Goal: Task Accomplishment & Management: Manage account settings

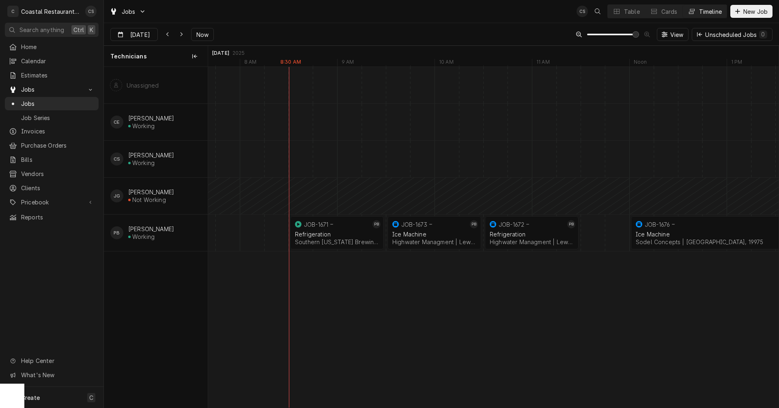
scroll to position [0, 11648]
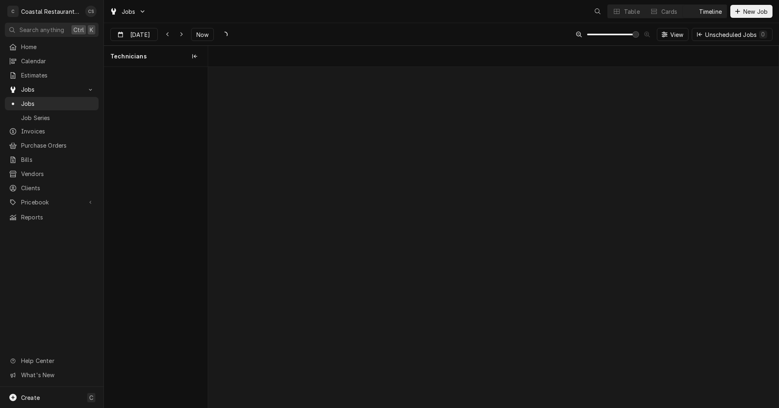
scroll to position [0, 11307]
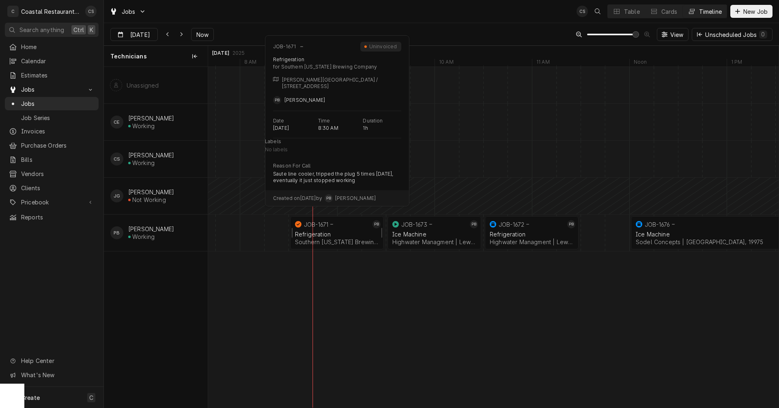
click at [335, 231] on div "Refrigeration" at bounding box center [337, 234] width 84 height 7
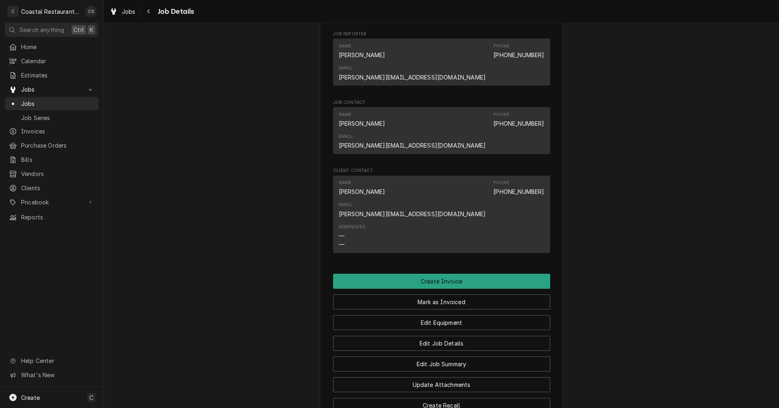
scroll to position [568, 0]
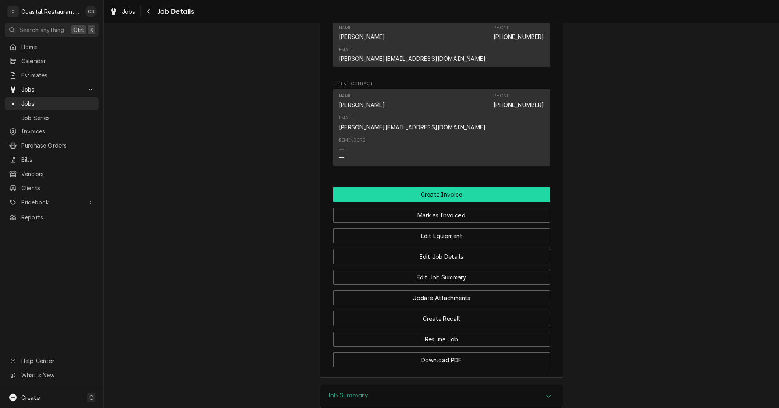
click at [435, 187] on button "Create Invoice" at bounding box center [441, 194] width 217 height 15
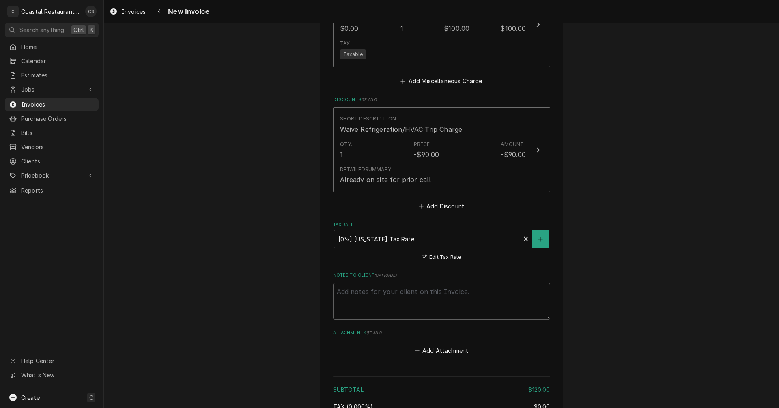
scroll to position [917, 0]
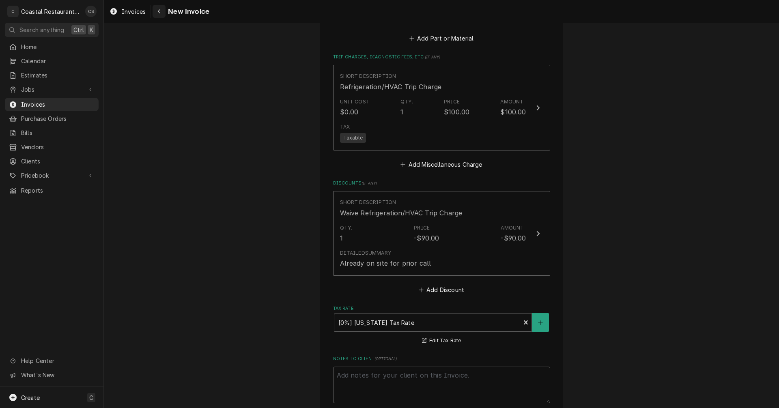
click at [160, 10] on icon "Navigate back" at bounding box center [159, 12] width 4 height 6
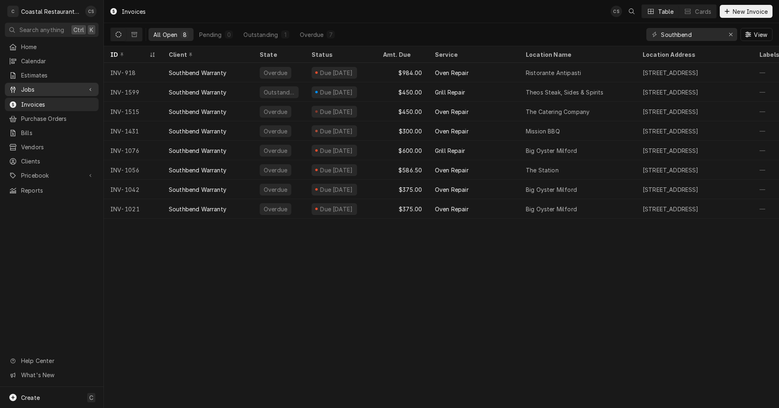
click at [58, 86] on span "Jobs" at bounding box center [51, 89] width 61 height 9
click at [52, 102] on span "Jobs" at bounding box center [57, 103] width 73 height 9
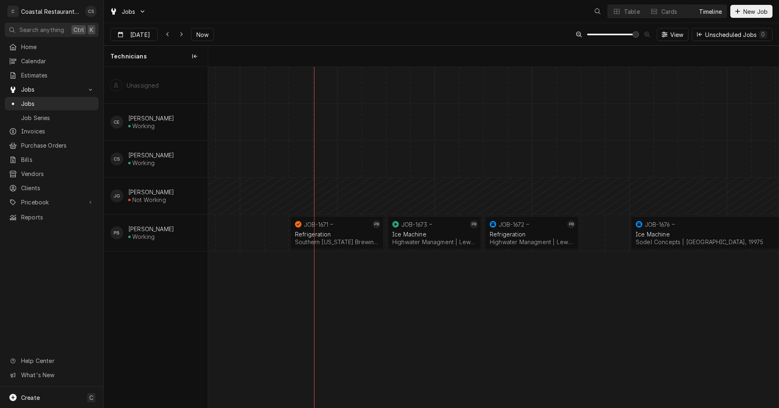
scroll to position [0, 11307]
click at [328, 232] on div "Refrigeration" at bounding box center [337, 234] width 84 height 7
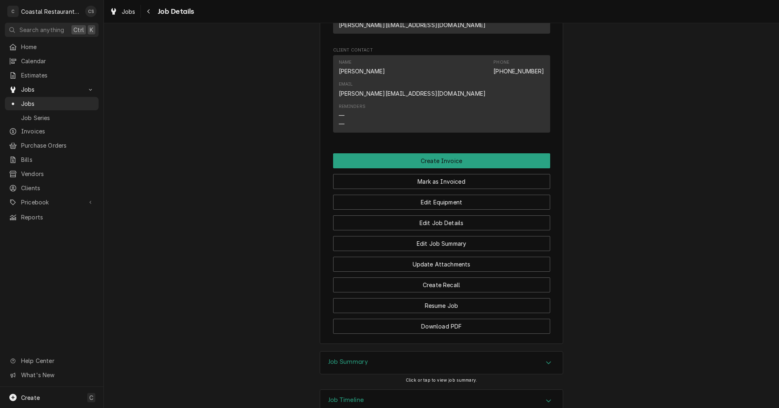
scroll to position [603, 0]
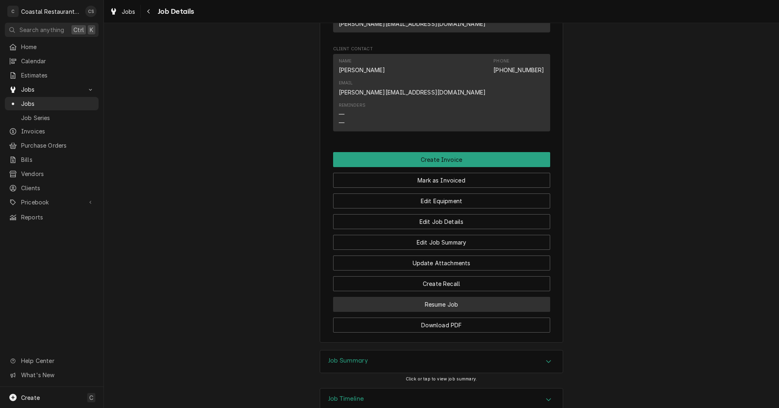
click at [434, 297] on button "Resume Job" at bounding box center [441, 304] width 217 height 15
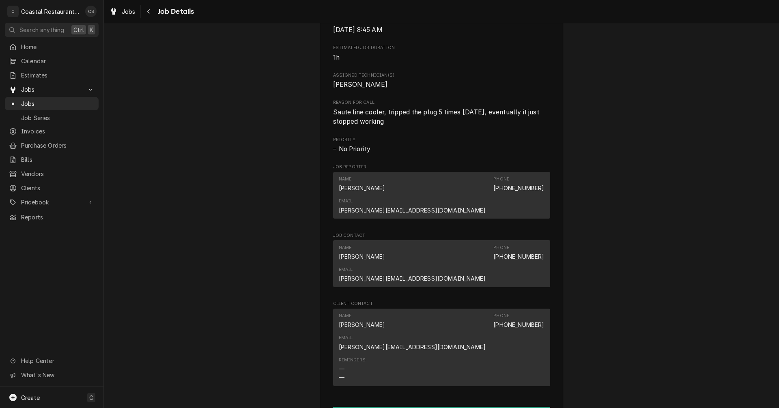
scroll to position [608, 0]
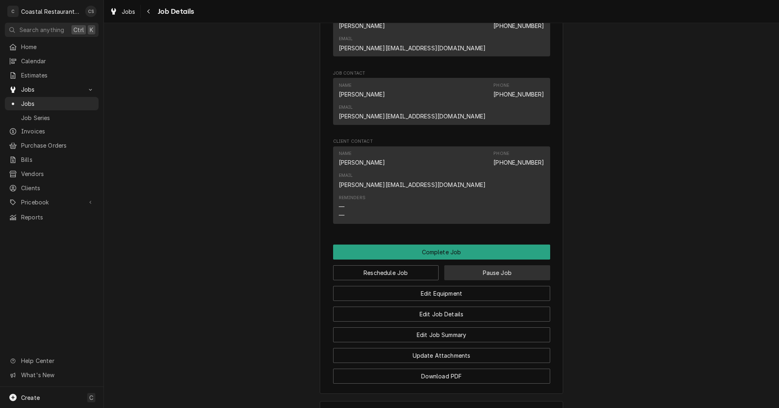
click at [468, 265] on button "Pause Job" at bounding box center [497, 272] width 106 height 15
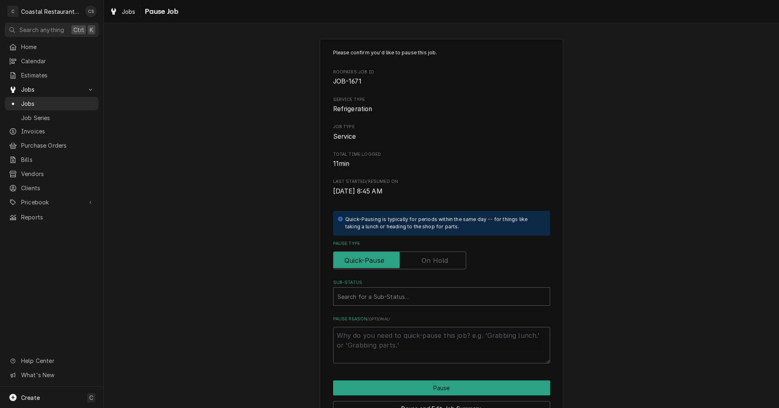
click at [424, 261] on label "Pause Type" at bounding box center [399, 260] width 133 height 18
click at [424, 261] on input "Pause Type" at bounding box center [400, 260] width 126 height 18
checkbox input "true"
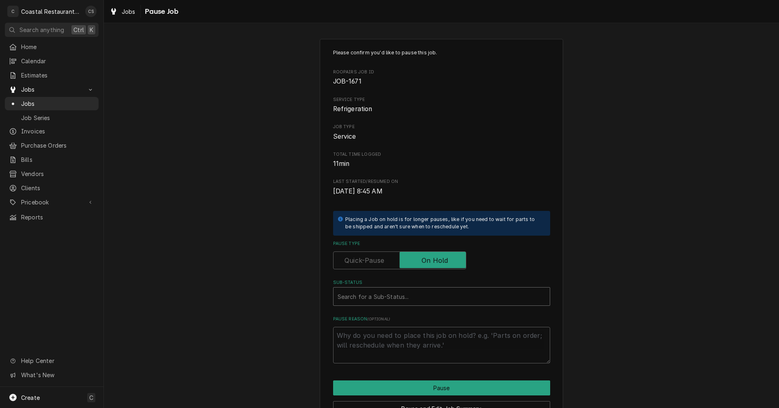
click at [381, 297] on div "Sub-Status" at bounding box center [441, 296] width 208 height 15
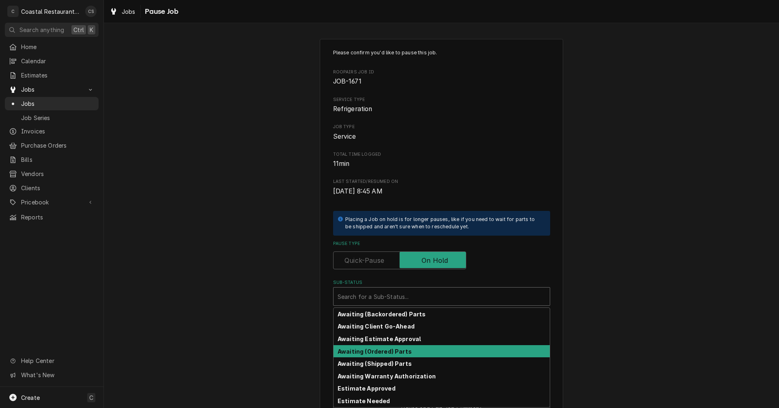
click at [389, 354] on strong "Awaiting (Ordered) Parts" at bounding box center [374, 351] width 74 height 7
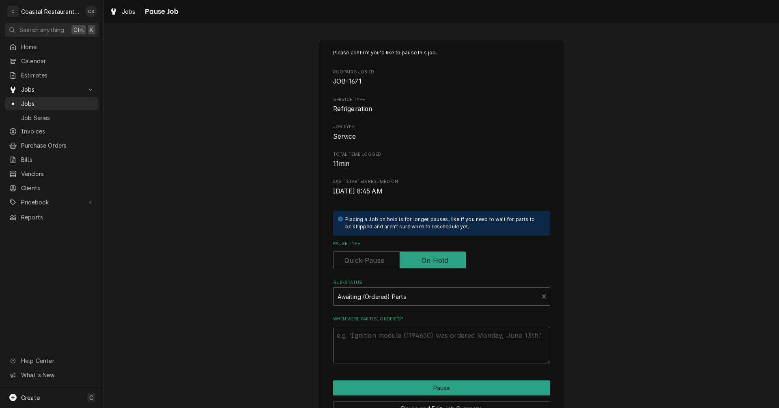
click at [386, 335] on textarea "When were part(s) ordered?" at bounding box center [441, 345] width 217 height 36
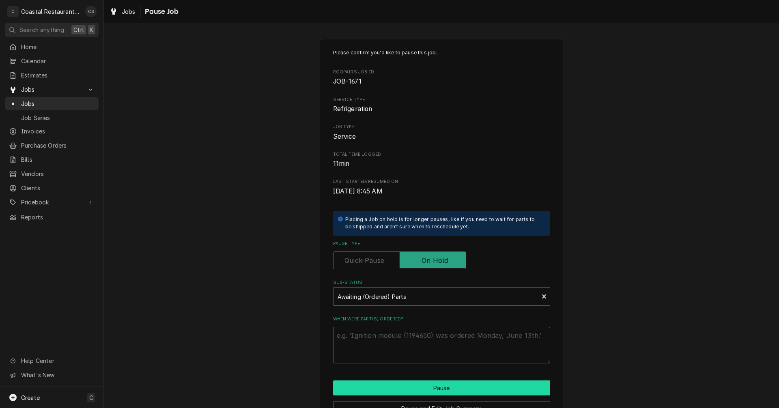
click at [421, 388] on button "Pause" at bounding box center [441, 387] width 217 height 15
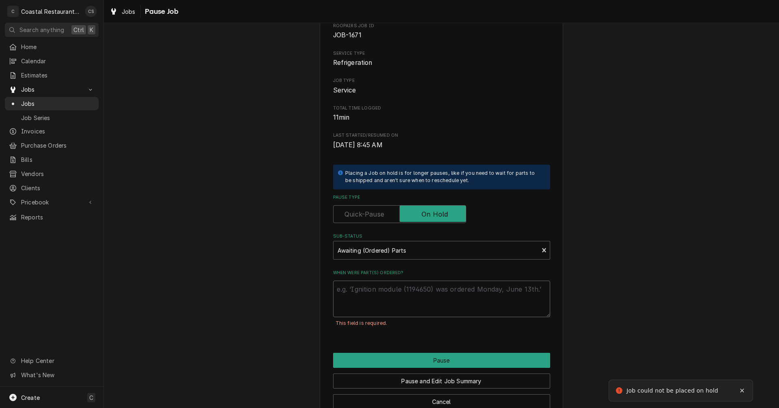
click at [352, 299] on textarea "When were part(s) ordered?" at bounding box center [441, 299] width 217 height 36
type textarea "x"
type textarea "P"
type textarea "x"
type textarea "Pa"
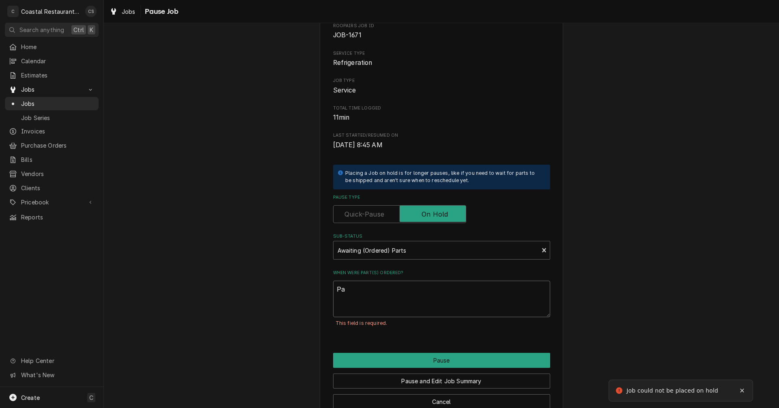
type textarea "x"
type textarea "Par"
type textarea "x"
type textarea "Part"
type textarea "x"
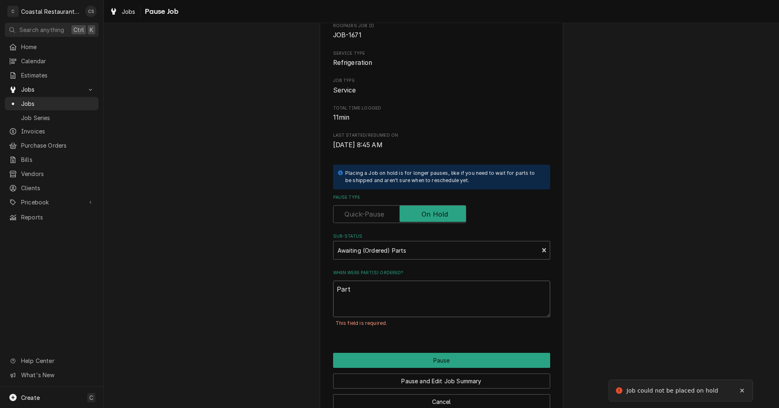
type textarea "Parts"
type textarea "x"
type textarea "Parts"
type textarea "x"
type textarea "Parts T"
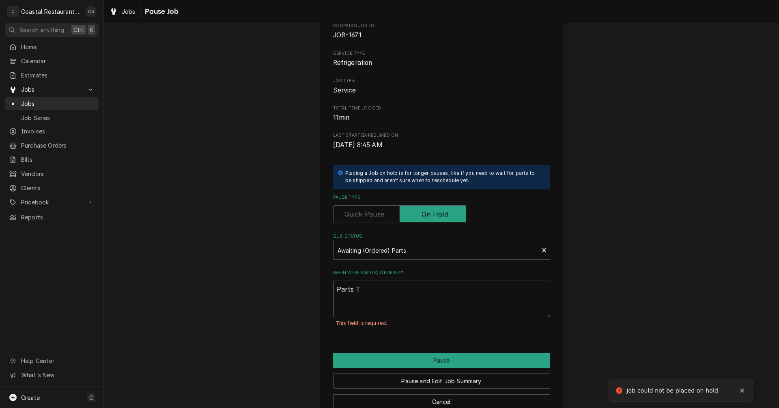
type textarea "x"
type textarea "Parts To"
type textarea "x"
type textarea "Parts Tow"
type textarea "x"
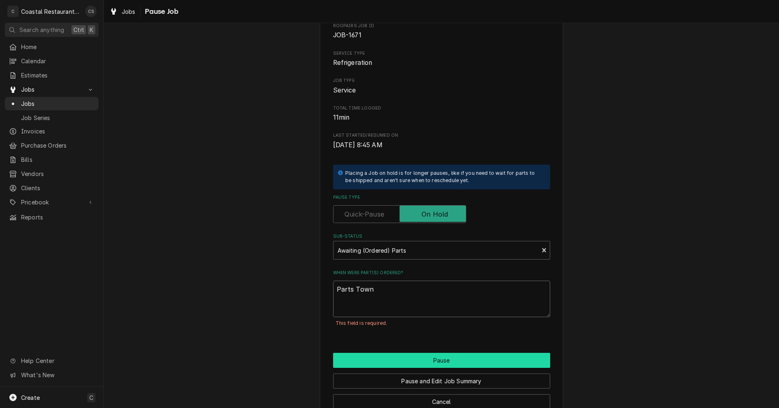
type textarea "Parts Town"
click at [435, 359] on button "Pause" at bounding box center [441, 360] width 217 height 15
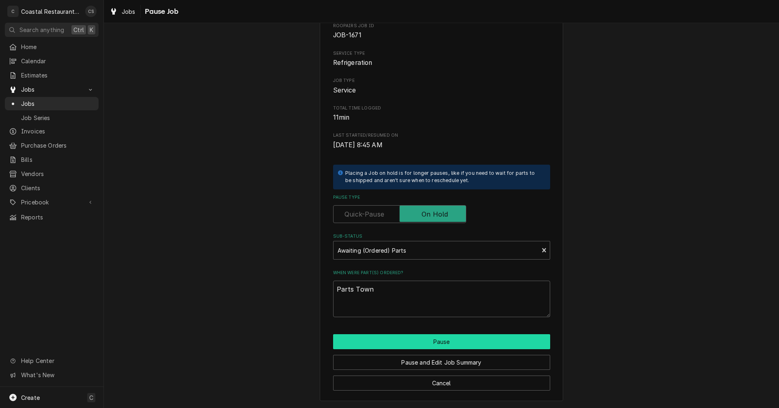
type textarea "x"
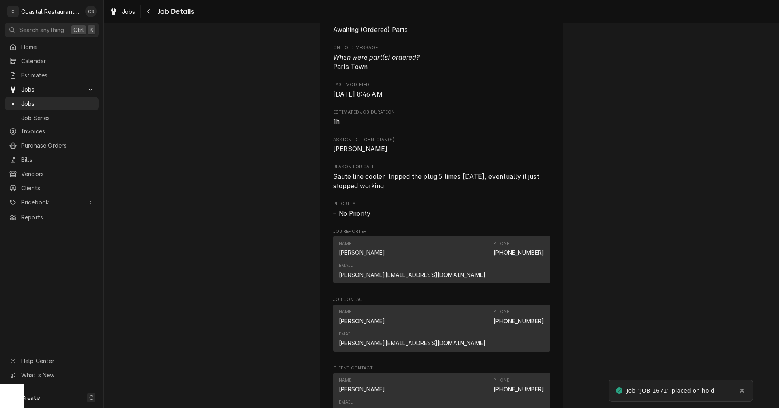
scroll to position [649, 0]
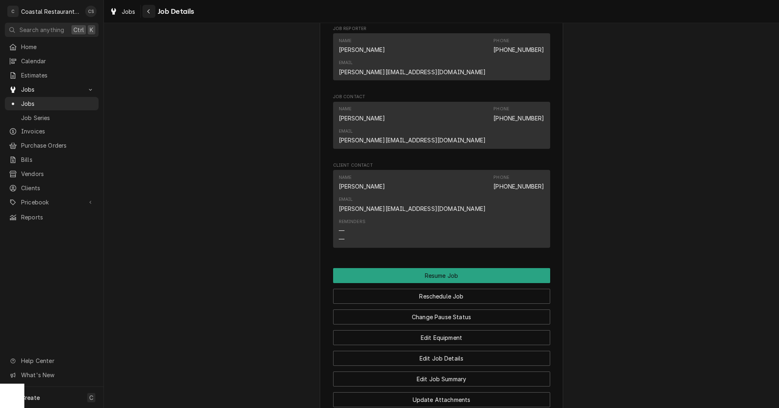
click at [149, 11] on icon "Navigate back" at bounding box center [149, 12] width 4 height 6
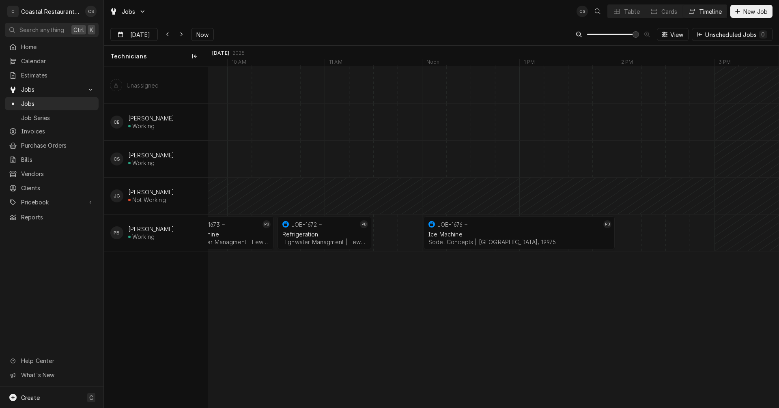
scroll to position [0, 11515]
drag, startPoint x: 498, startPoint y: 233, endPoint x: 614, endPoint y: 226, distance: 116.2
click at [614, 226] on div "9:30 AM 10:30 AM JOB-1673 PB Ice Machine Highwater Managment | Lewes, 19958 1h …" at bounding box center [409, 237] width 23432 height 341
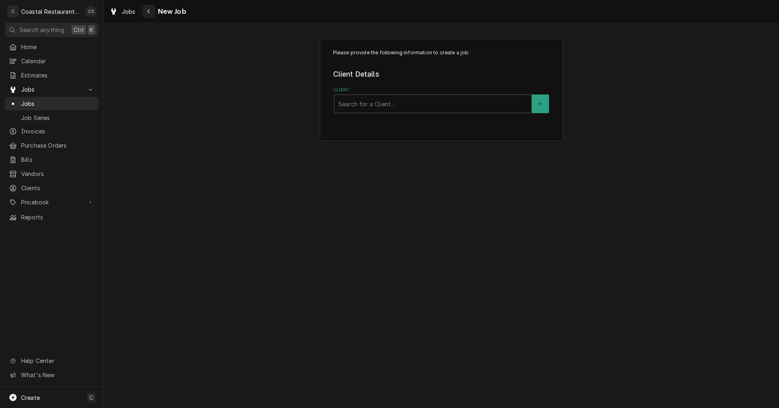
click at [149, 9] on icon "Navigate back" at bounding box center [149, 12] width 4 height 6
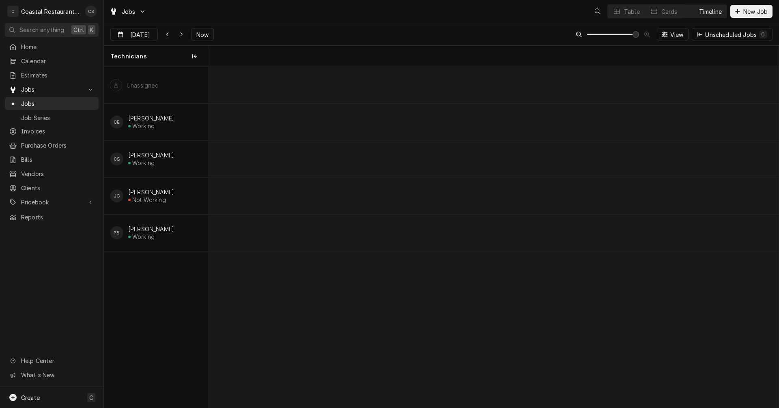
scroll to position [0, 11296]
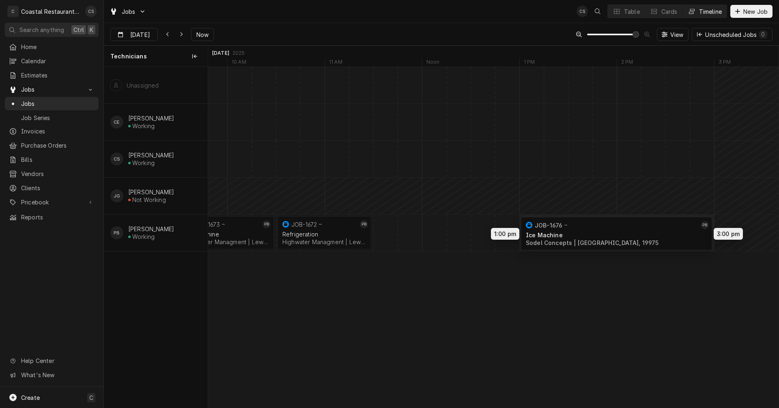
drag, startPoint x: 478, startPoint y: 231, endPoint x: 580, endPoint y: 232, distance: 101.8
click at [580, 232] on div "9:30 AM 10:30 AM JOB-1673 PB Ice Machine Highwater Managment | Lewes, 19958 1h …" at bounding box center [493, 237] width 570 height 341
click at [383, 234] on div "Dynamic Content Wrapper" at bounding box center [628, 233] width 23432 height 36
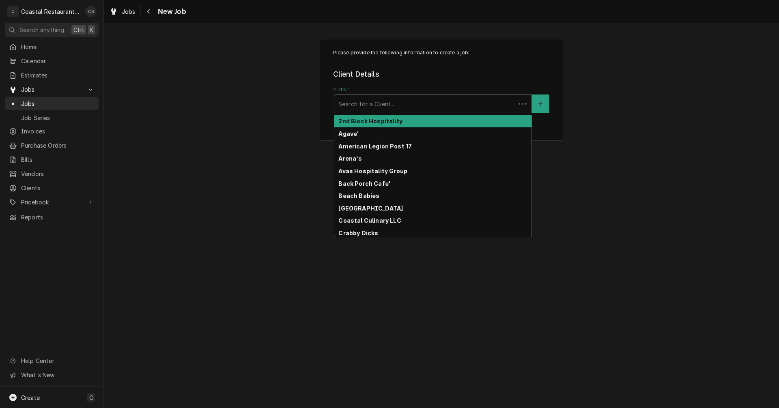
click at [357, 99] on div "Client" at bounding box center [424, 104] width 173 height 15
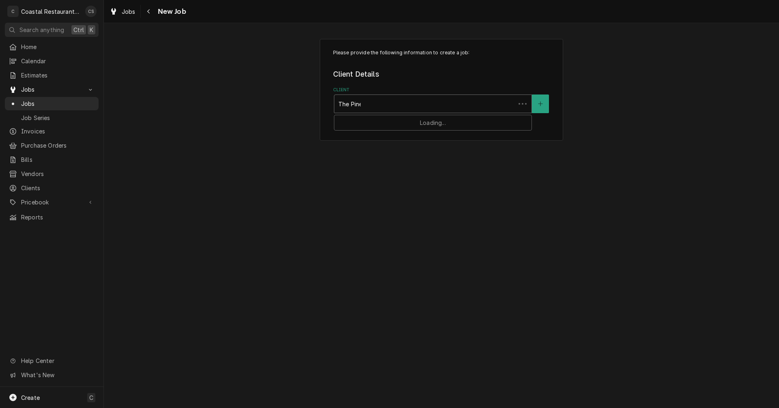
type input "The Pines"
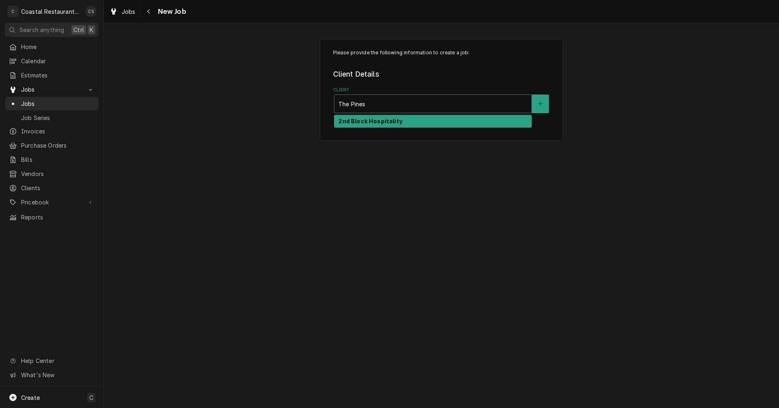
click at [359, 122] on strong "2nd Block Hospitality" at bounding box center [370, 121] width 64 height 7
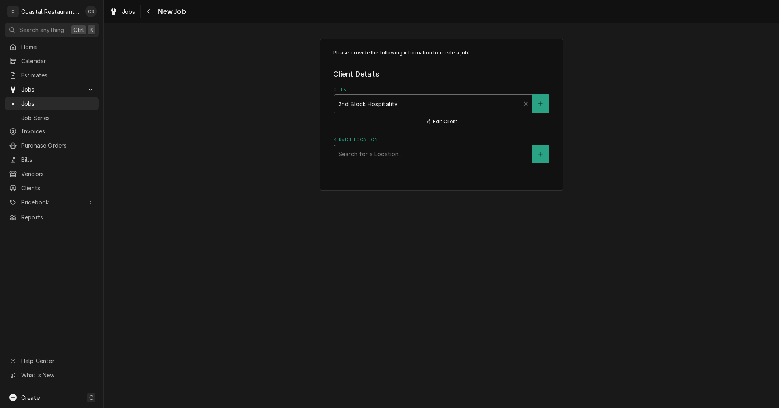
click at [370, 155] on div "Service Location" at bounding box center [432, 154] width 189 height 15
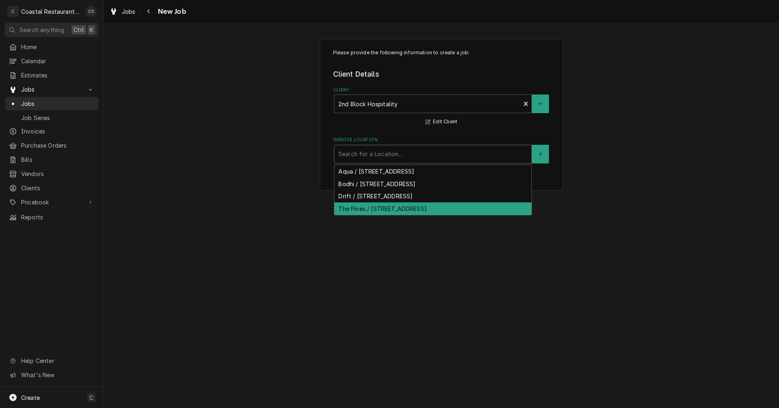
click at [376, 211] on div "The Pines / 56 Baltimore Ave, Rehoboth Beach, DE 19971" at bounding box center [432, 208] width 197 height 13
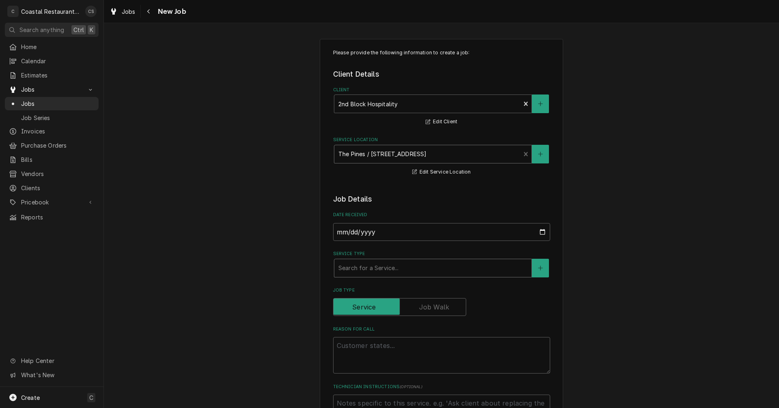
click at [356, 270] on div "Service Type" at bounding box center [432, 268] width 189 height 15
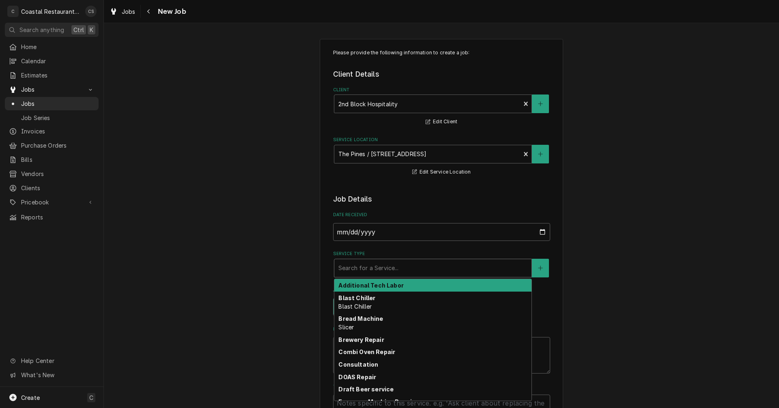
type textarea "x"
type input "R"
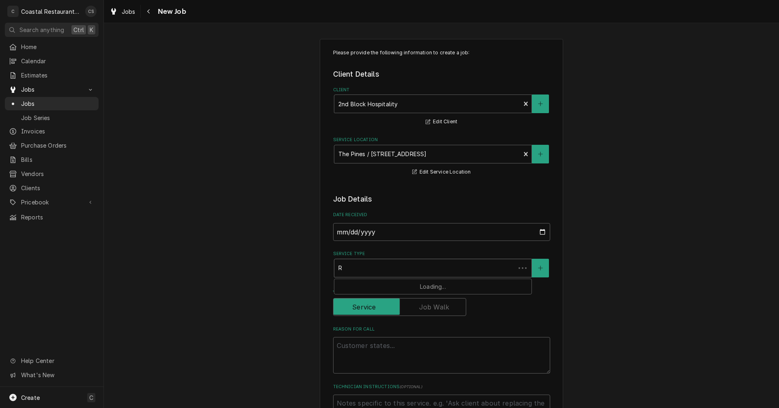
type textarea "x"
type input "Re"
type textarea "x"
type input "Ref"
click at [361, 287] on strong "Refrigeration" at bounding box center [358, 285] width 41 height 7
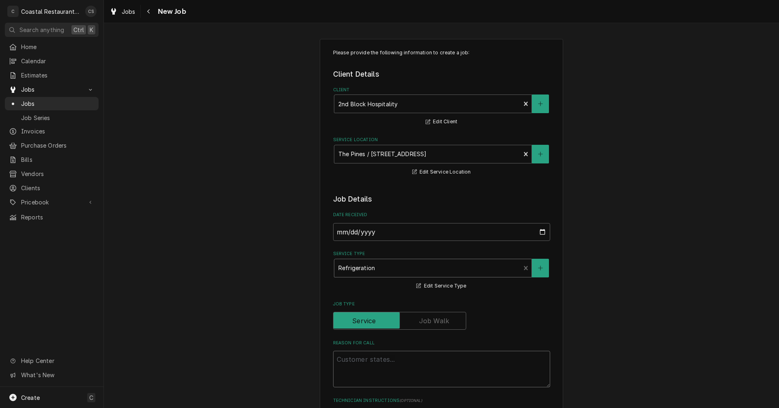
click at [354, 360] on textarea "Reason For Call" at bounding box center [441, 369] width 217 height 36
click at [354, 356] on textarea "Reason For Call" at bounding box center [441, 369] width 217 height 36
paste textarea "The left cooler upstairs behind the bar is back up to 70’s. Can we get another …"
type textarea "x"
type textarea "The left cooler upstairs behind the bar is back up to 70’s. Can we get another …"
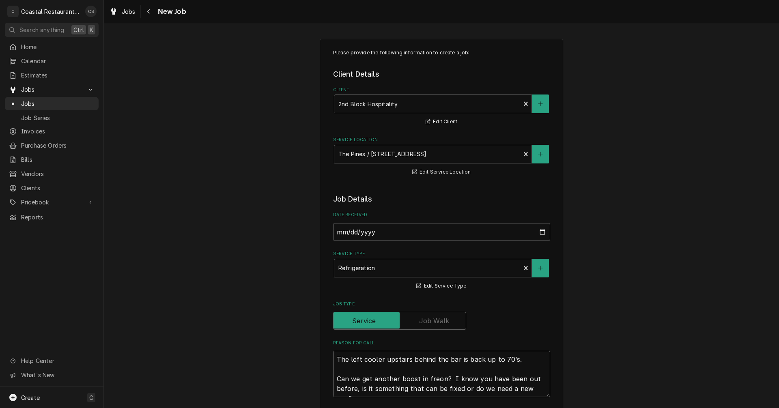
scroll to position [6, 0]
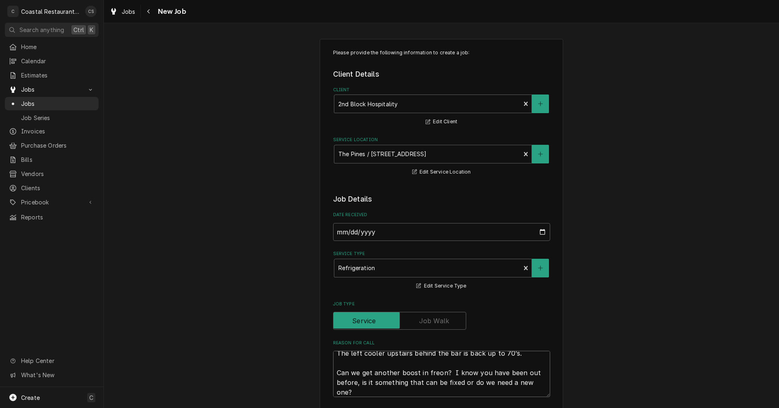
type textarea "x"
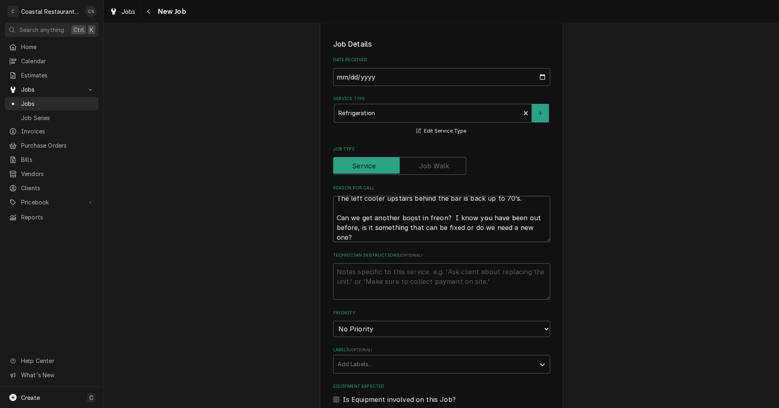
scroll to position [243, 0]
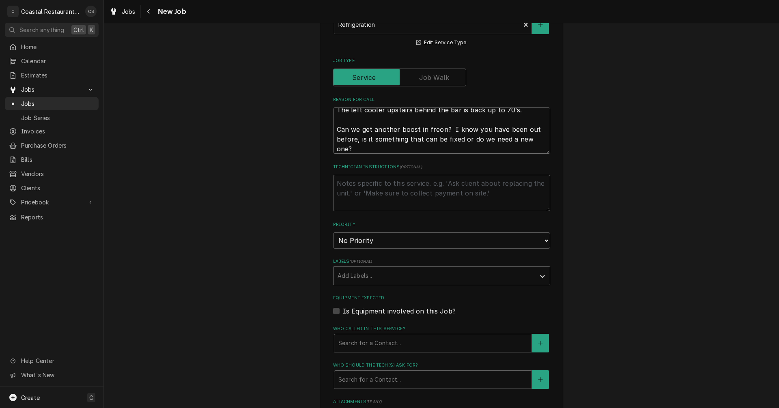
type textarea "The left cooler upstairs behind the bar is back up to 70’s. Can we get another …"
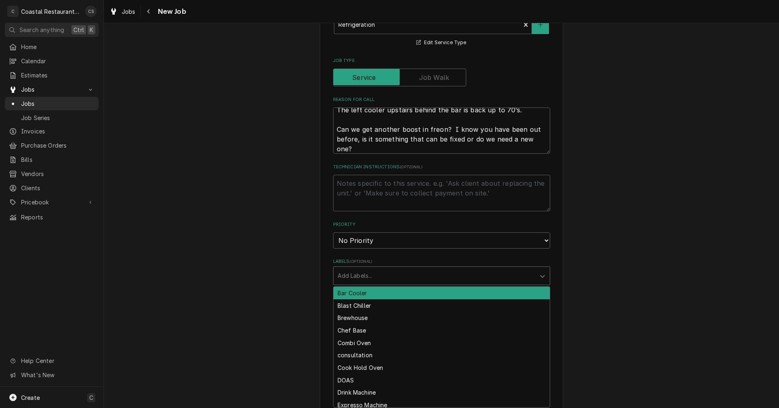
click at [340, 273] on div "Labels" at bounding box center [433, 275] width 193 height 15
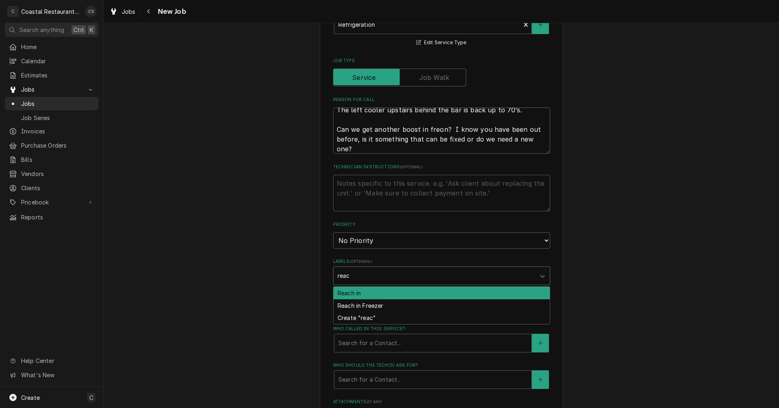
type input "reach"
click at [351, 295] on div "Reach in" at bounding box center [441, 293] width 216 height 13
type textarea "x"
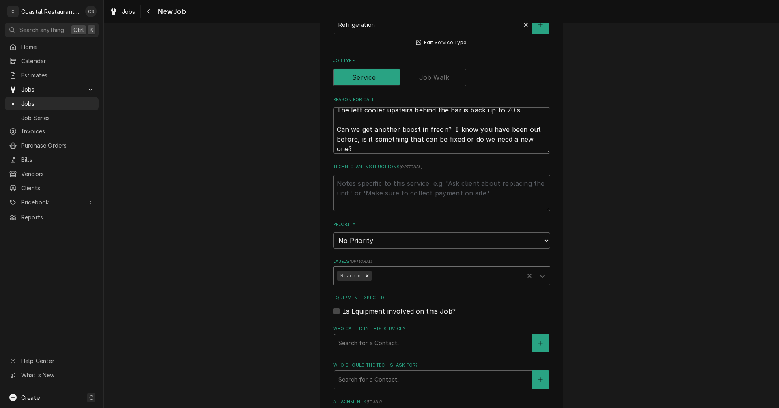
click at [362, 345] on div "Who called in this service?" at bounding box center [432, 343] width 189 height 15
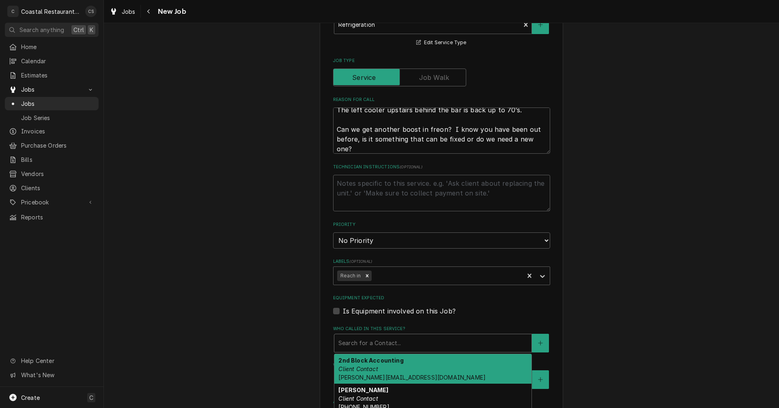
scroll to position [284, 0]
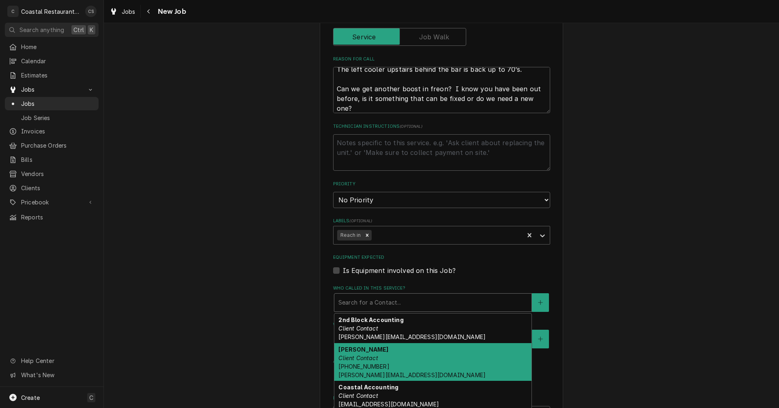
click at [356, 357] on em "Client Contact" at bounding box center [357, 357] width 39 height 7
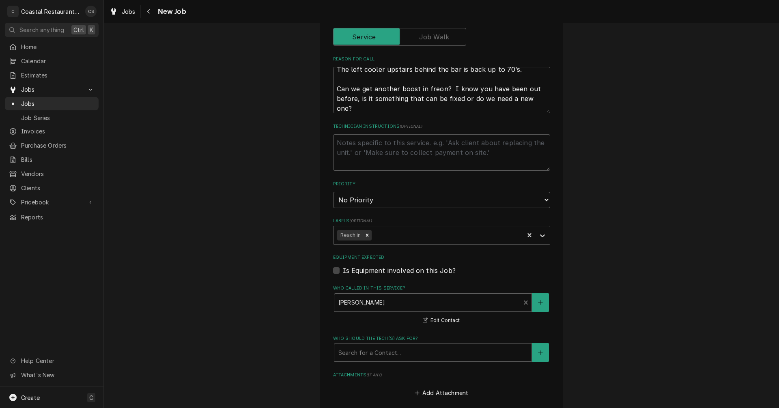
click at [356, 357] on div "Who should the tech(s) ask for?" at bounding box center [432, 352] width 189 height 15
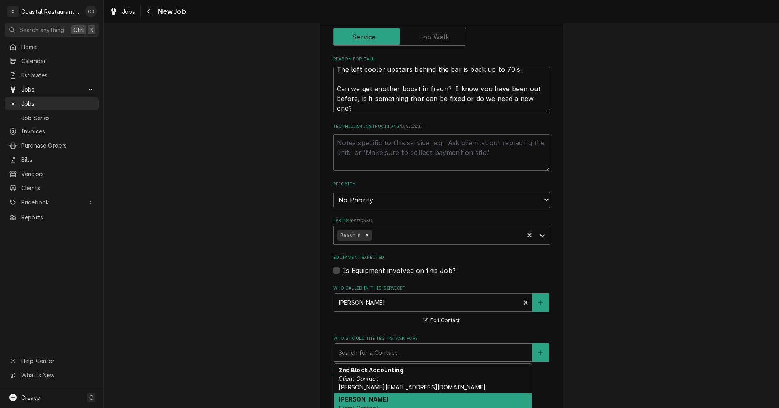
click at [358, 402] on strong "Bob Suppies" at bounding box center [363, 399] width 50 height 7
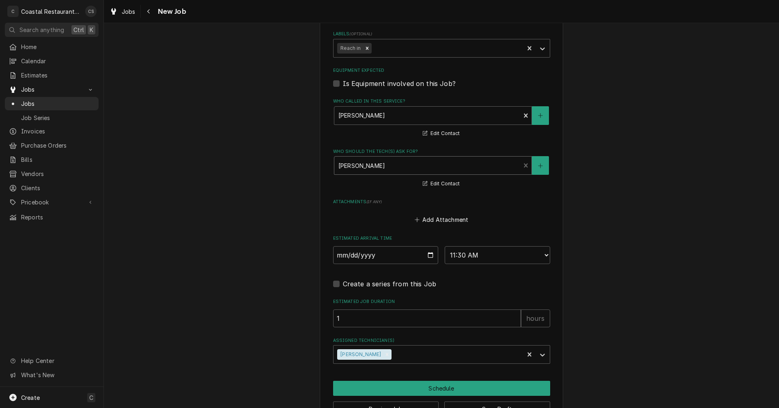
scroll to position [497, 0]
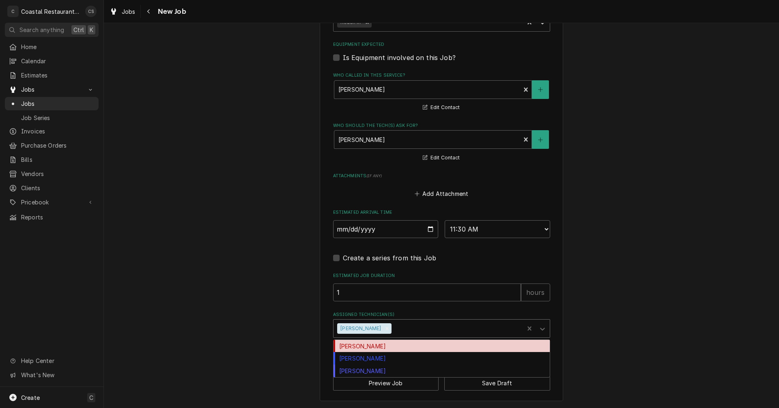
click at [393, 329] on div "Assigned Technician(s)" at bounding box center [456, 328] width 127 height 15
click at [365, 347] on div "Carlos Espin" at bounding box center [441, 346] width 216 height 13
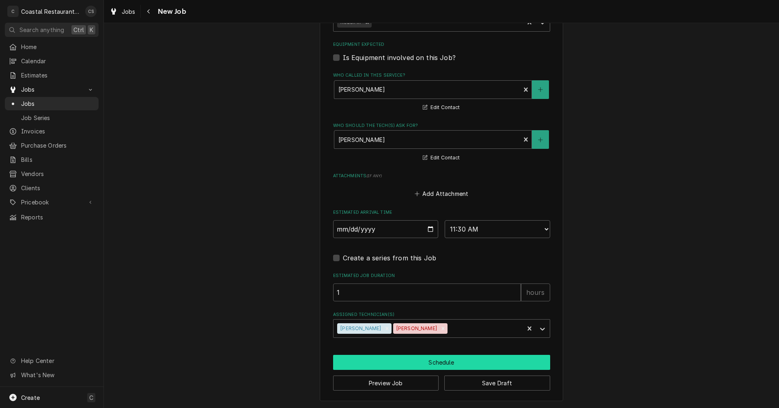
click at [392, 361] on button "Schedule" at bounding box center [441, 362] width 217 height 15
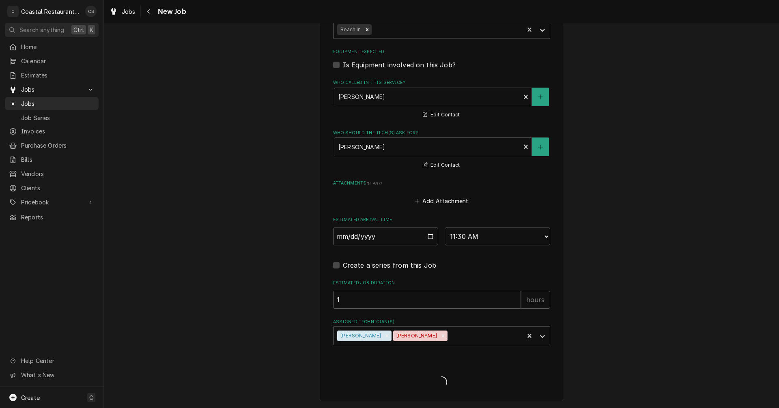
type textarea "x"
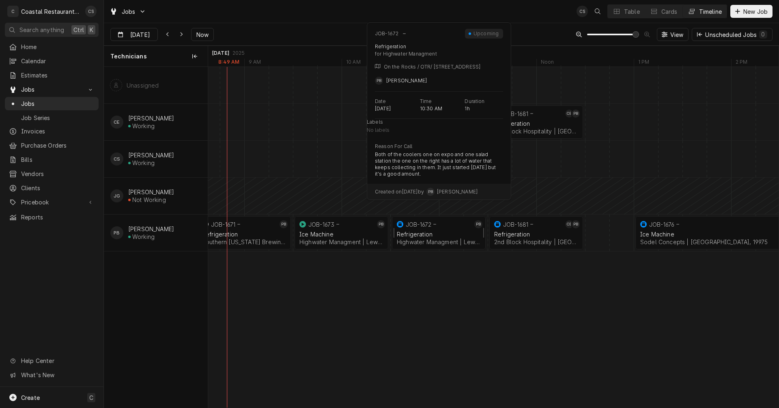
click at [448, 238] on div "Refrigeration Highwater Managment | Lewes, 19958" at bounding box center [438, 238] width 87 height 18
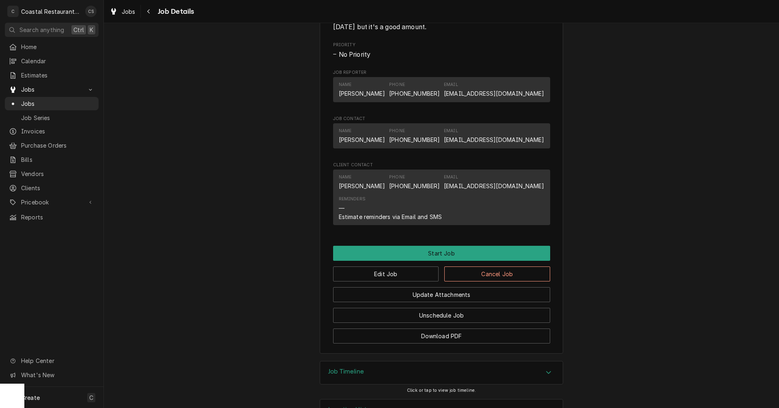
scroll to position [464, 0]
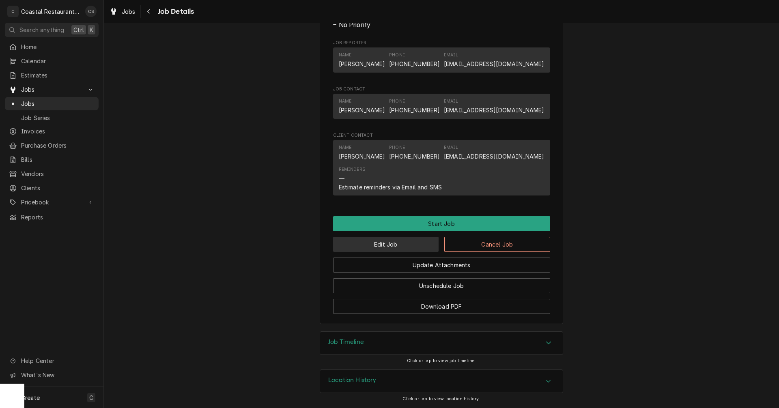
click at [404, 245] on button "Edit Job" at bounding box center [386, 244] width 106 height 15
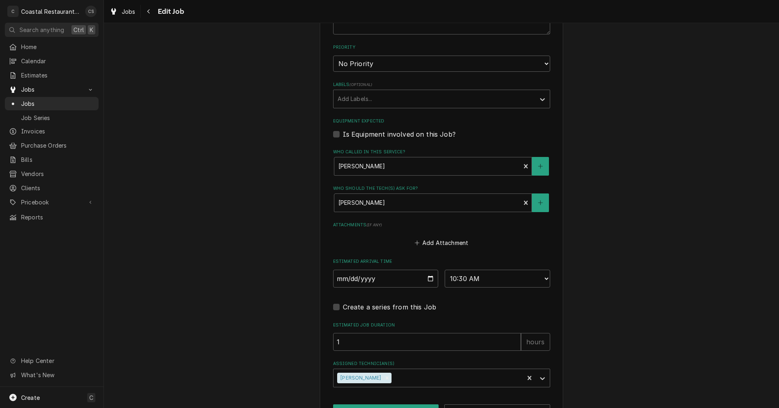
scroll to position [467, 0]
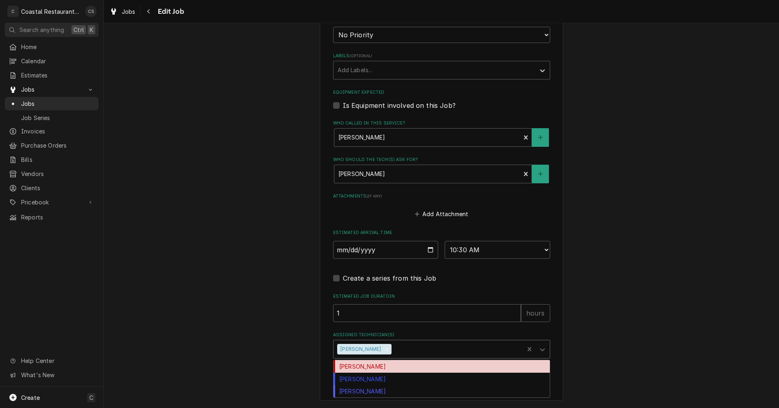
click at [393, 348] on div "Assigned Technician(s)" at bounding box center [456, 349] width 127 height 15
click at [390, 367] on div "[PERSON_NAME]" at bounding box center [441, 366] width 216 height 13
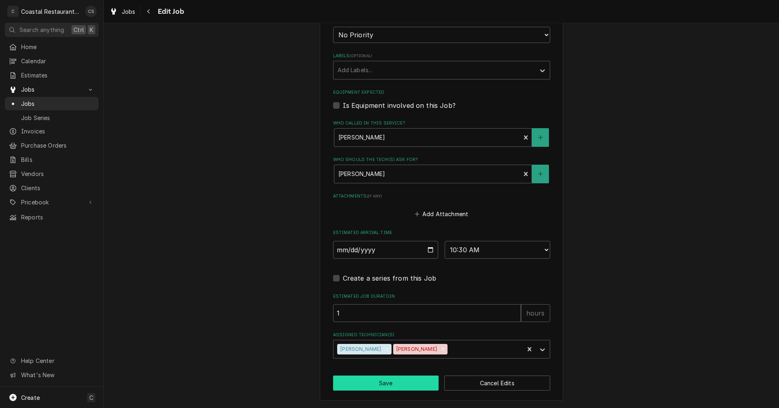
click at [396, 385] on button "Save" at bounding box center [386, 383] width 106 height 15
type textarea "x"
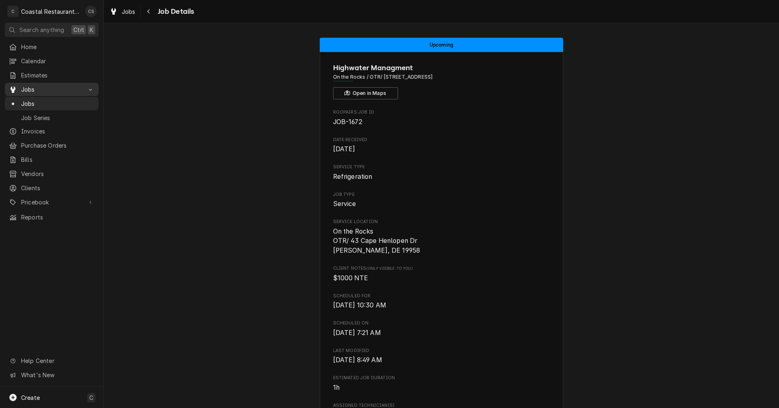
click at [39, 85] on span "Jobs" at bounding box center [51, 89] width 61 height 9
click at [36, 101] on span "Jobs" at bounding box center [57, 103] width 73 height 9
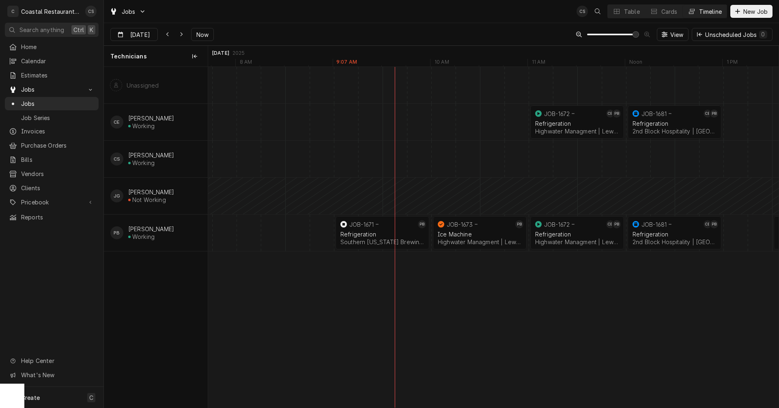
scroll to position [0, 11165]
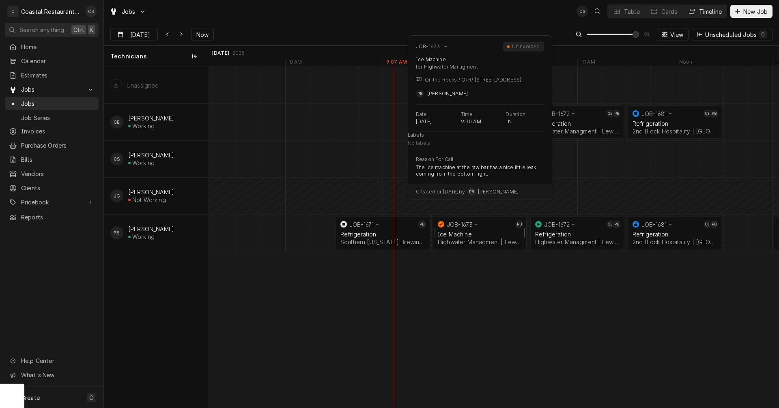
click at [474, 232] on div "Ice Machine" at bounding box center [480, 234] width 84 height 7
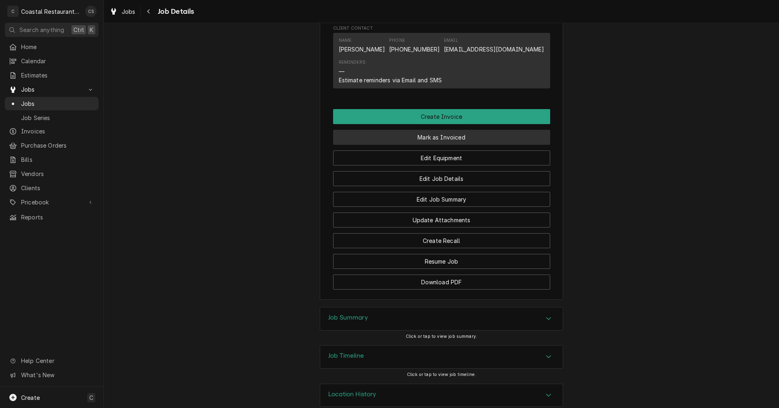
scroll to position [603, 0]
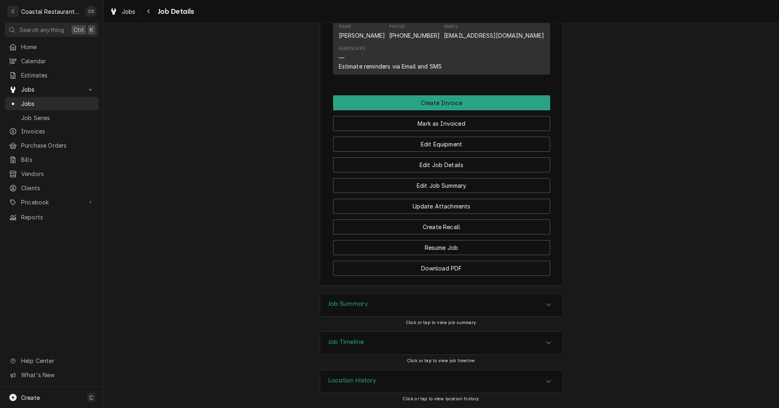
click at [373, 305] on div "Job Summary" at bounding box center [441, 305] width 243 height 23
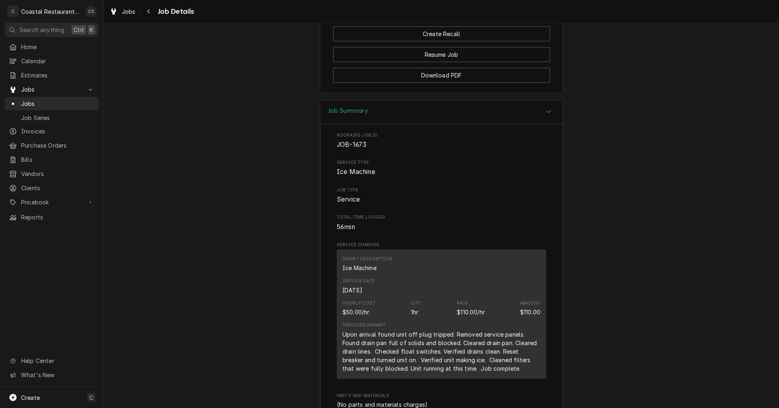
scroll to position [634, 0]
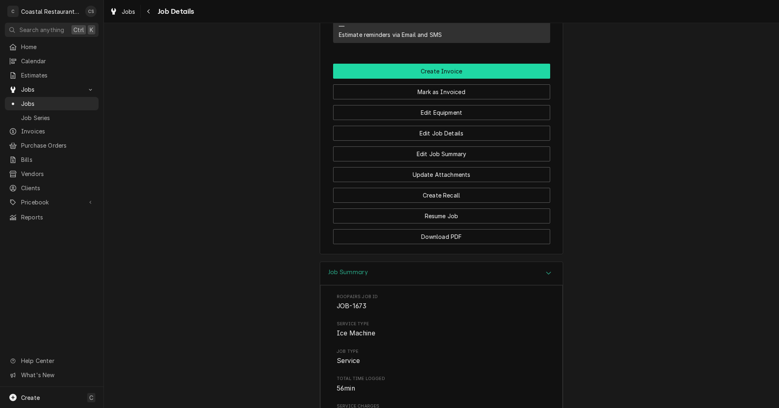
click at [432, 71] on button "Create Invoice" at bounding box center [441, 71] width 217 height 15
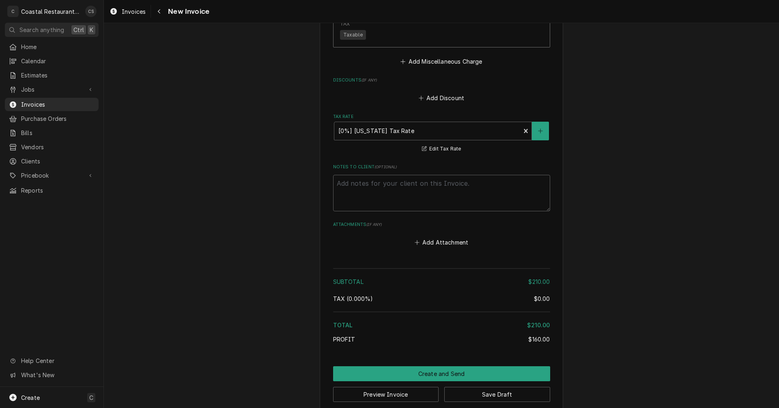
scroll to position [1031, 0]
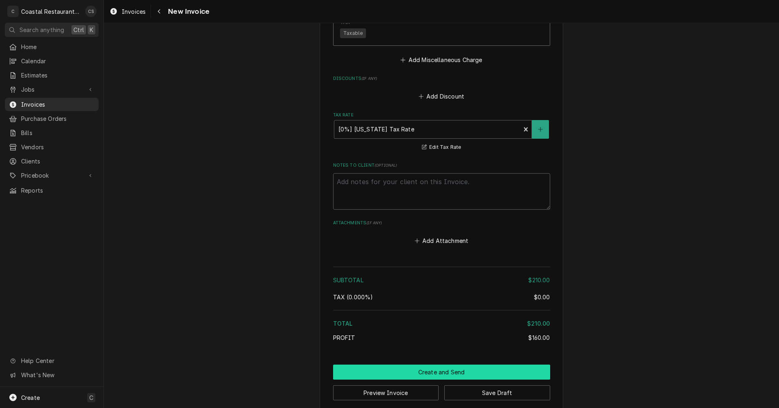
click at [436, 365] on button "Create and Send" at bounding box center [441, 372] width 217 height 15
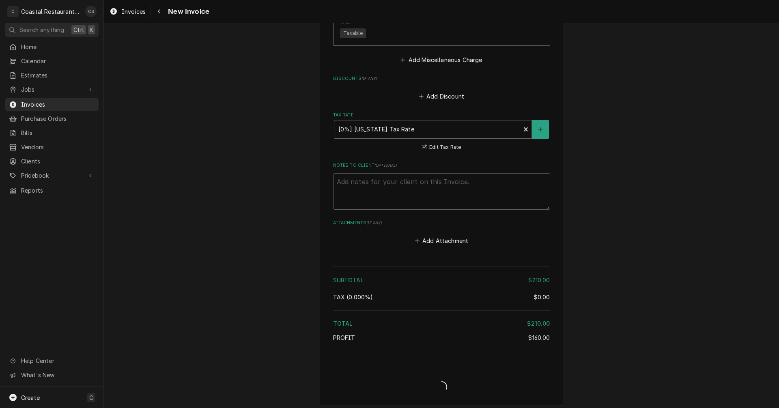
scroll to position [1027, 0]
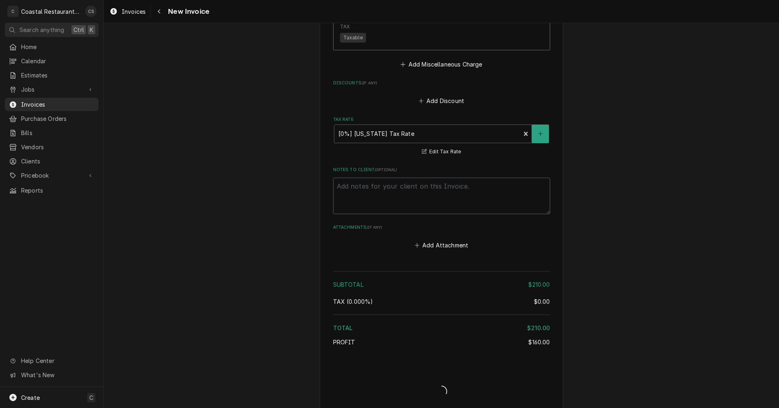
type textarea "x"
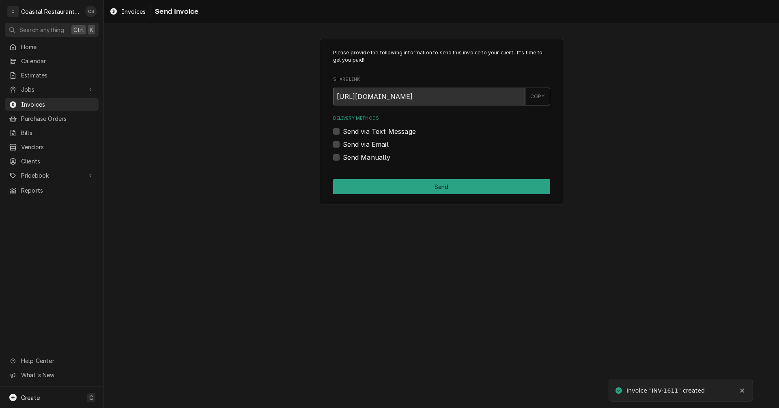
click at [343, 144] on label "Send via Email" at bounding box center [366, 145] width 46 height 10
click at [343, 144] on input "Send via Email" at bounding box center [451, 149] width 217 height 18
checkbox input "true"
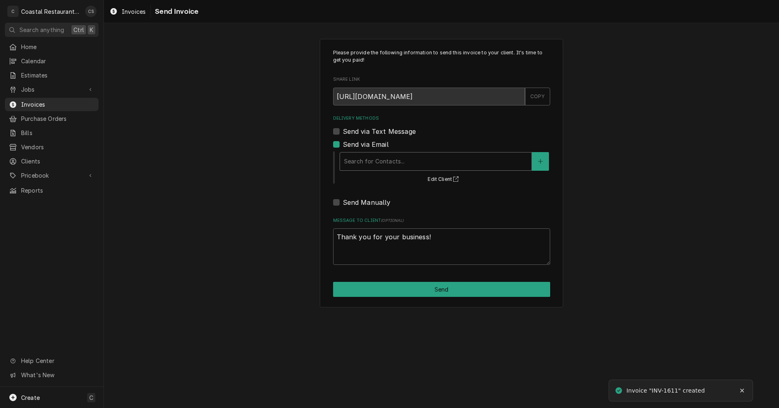
click at [374, 166] on div "Delivery Methods" at bounding box center [435, 161] width 183 height 15
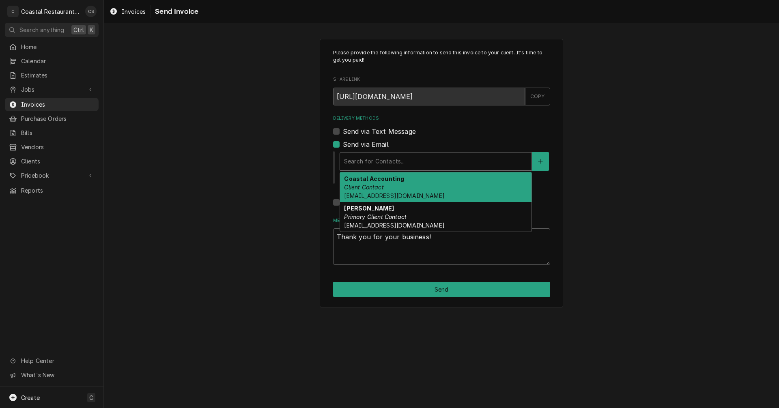
click at [378, 183] on div "Coastal Accounting Client Contact accounting@coastalrestaurantrepair.com" at bounding box center [435, 187] width 191 height 30
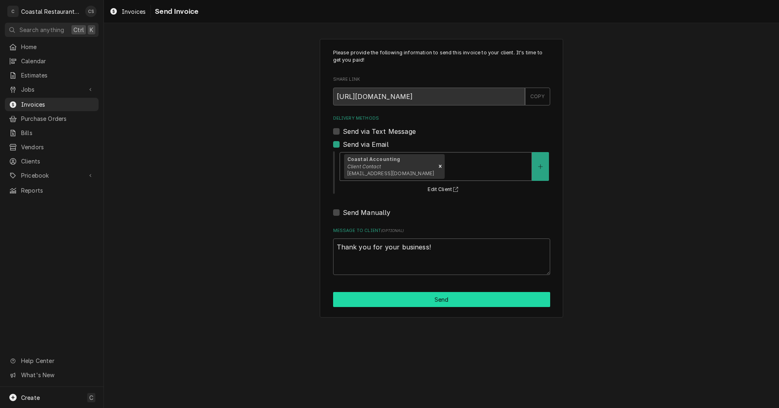
click at [434, 302] on button "Send" at bounding box center [441, 299] width 217 height 15
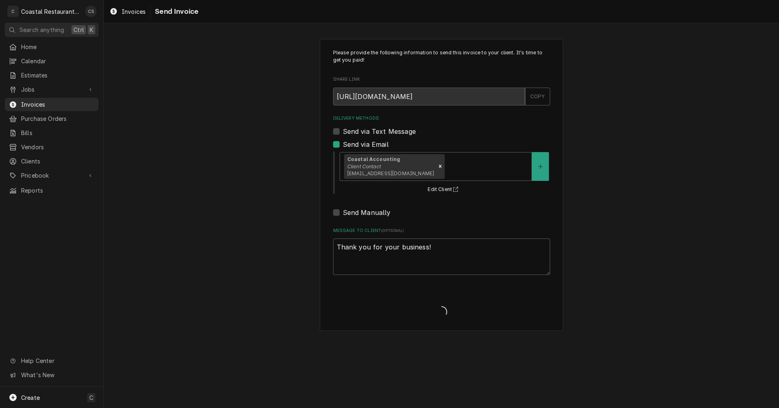
type textarea "x"
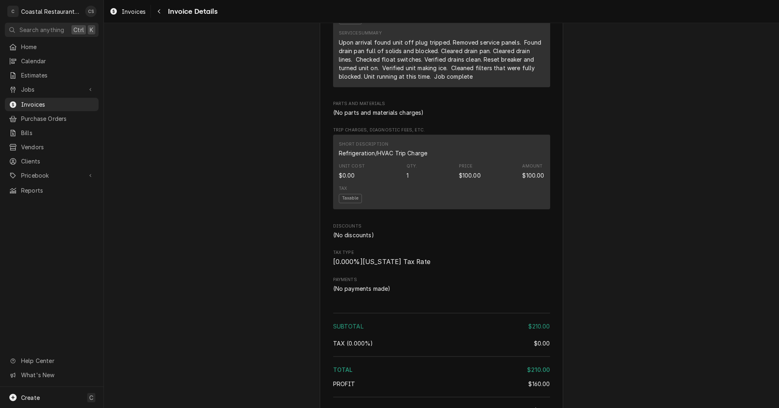
scroll to position [721, 0]
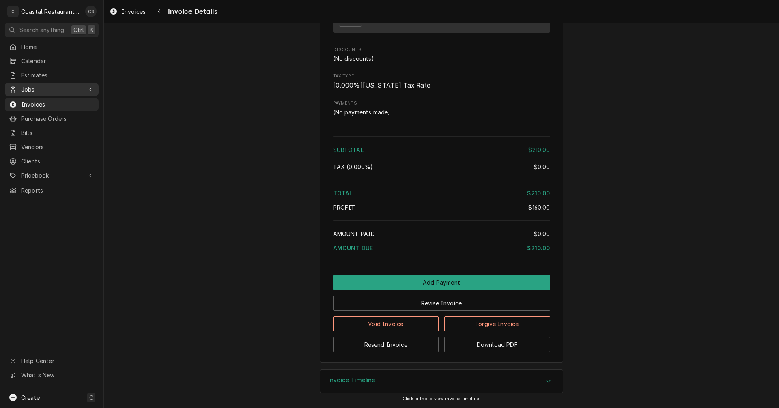
click at [36, 86] on span "Jobs" at bounding box center [51, 89] width 61 height 9
click at [35, 99] on div "Jobs" at bounding box center [51, 104] width 90 height 10
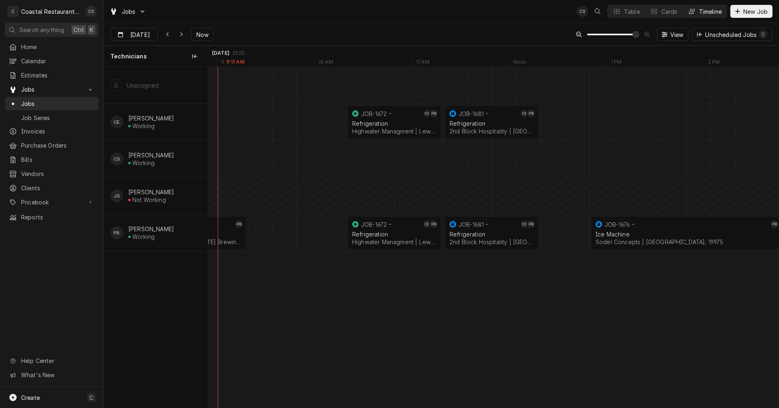
scroll to position [0, 11494]
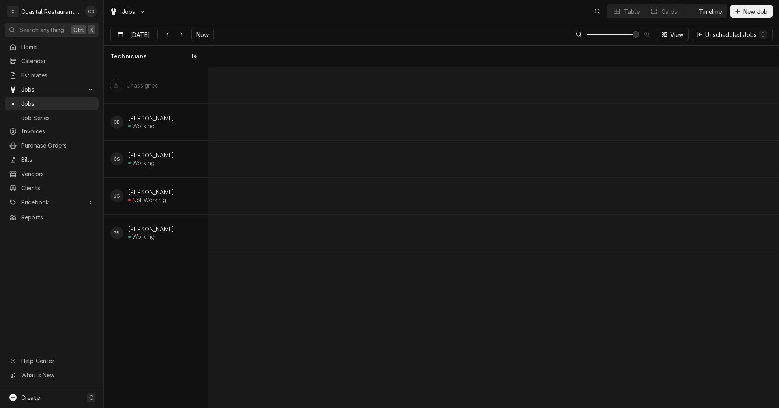
scroll to position [0, 11299]
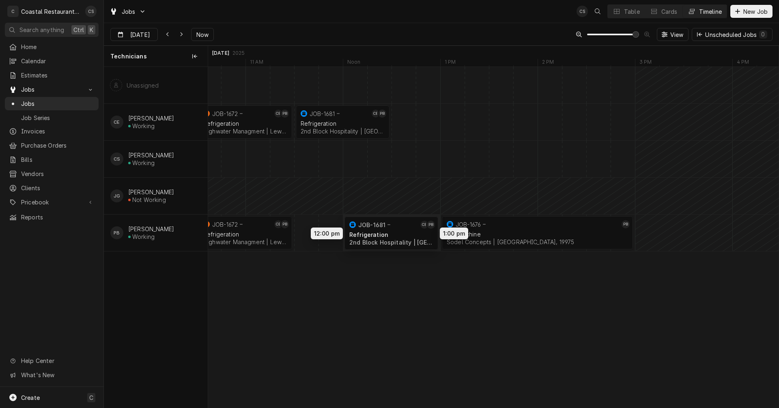
drag, startPoint x: 345, startPoint y: 231, endPoint x: 391, endPoint y: 232, distance: 45.8
click at [391, 232] on div "12:00 PM 1:00 PM JOB-1681 CE PB Refrigeration 2nd Block Hospitality | Rehoboth …" at bounding box center [493, 237] width 570 height 341
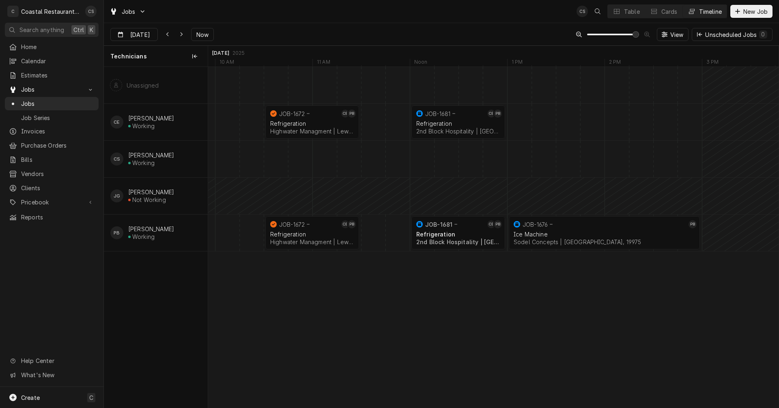
scroll to position [0, 11331]
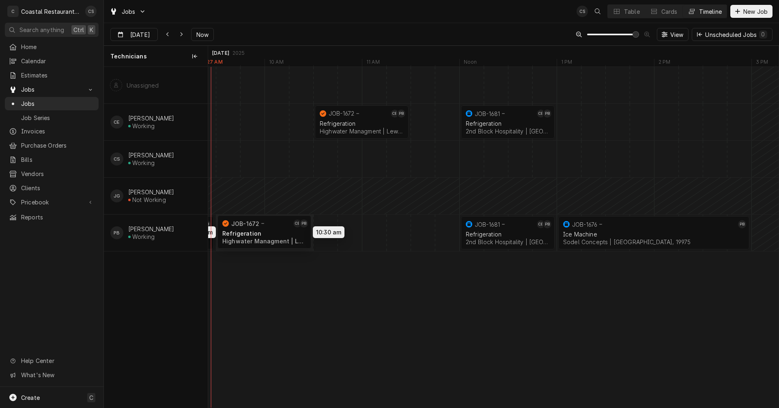
drag, startPoint x: 363, startPoint y: 232, endPoint x: 274, endPoint y: 232, distance: 89.2
click at [274, 232] on div "10:30 AM 11:30 AM JOB-1672 CE PB Refrigeration Highwater Managment | Lewes, 199…" at bounding box center [493, 237] width 570 height 341
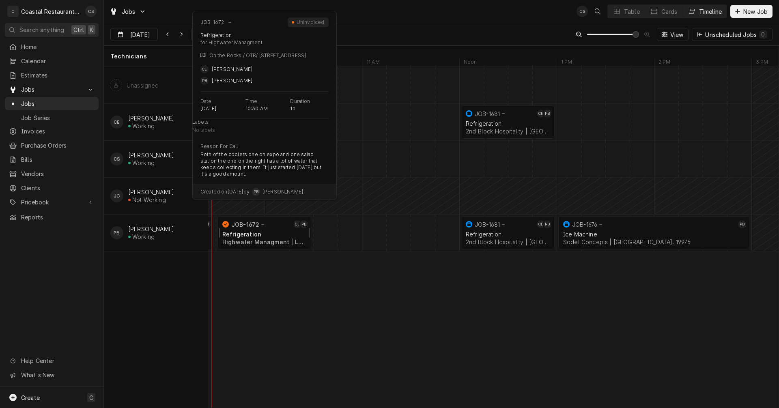
click at [276, 234] on div "Refrigeration" at bounding box center [264, 234] width 84 height 7
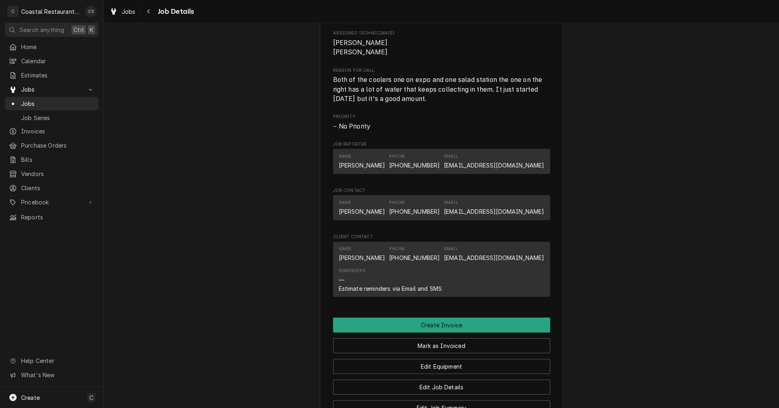
scroll to position [446, 0]
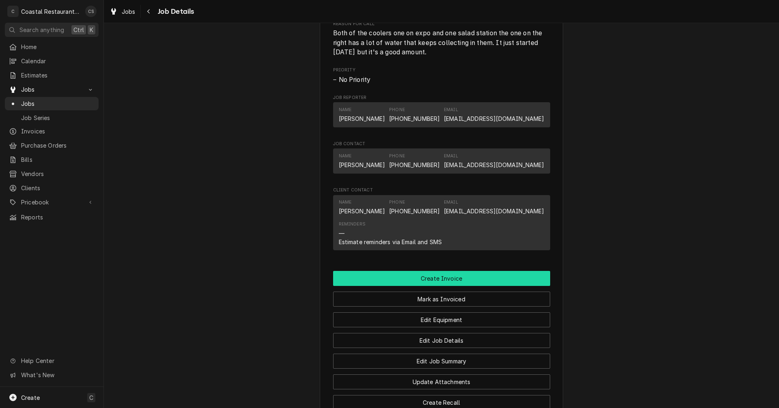
click at [442, 275] on button "Create Invoice" at bounding box center [441, 278] width 217 height 15
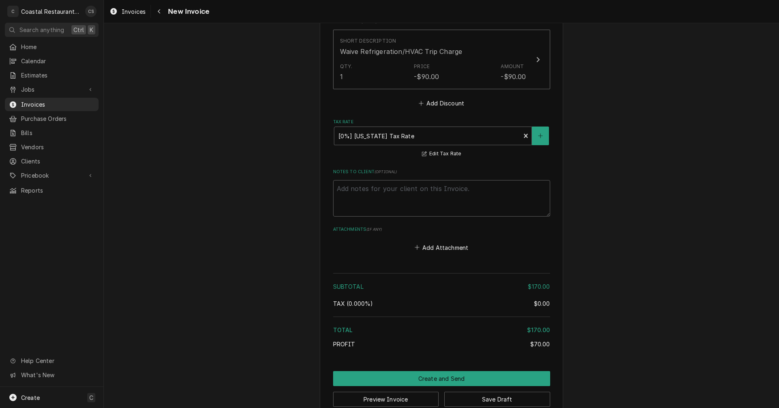
scroll to position [1215, 0]
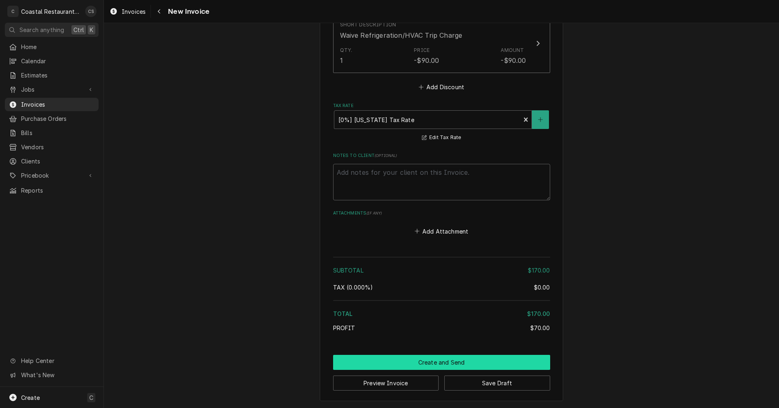
click at [453, 363] on button "Create and Send" at bounding box center [441, 362] width 217 height 15
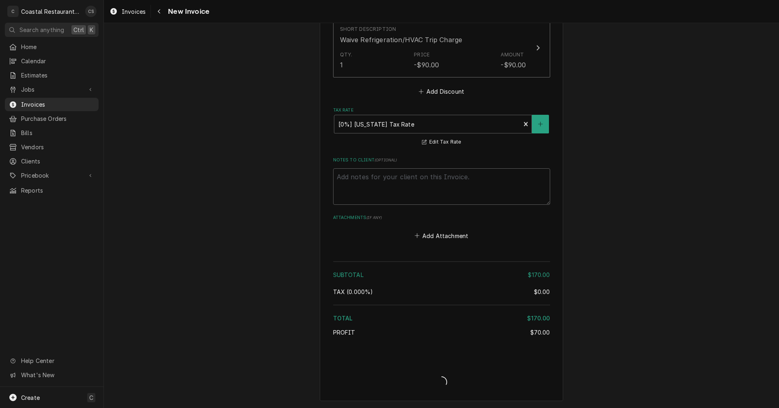
type textarea "x"
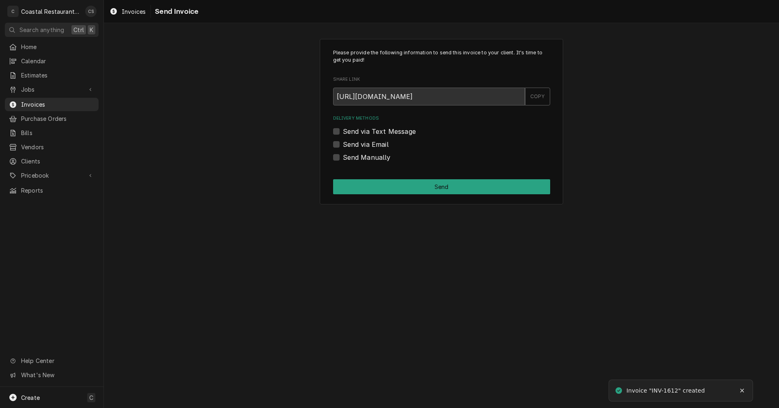
click at [343, 143] on label "Send via Email" at bounding box center [366, 145] width 46 height 10
click at [343, 143] on input "Send via Email" at bounding box center [451, 149] width 217 height 18
checkbox input "true"
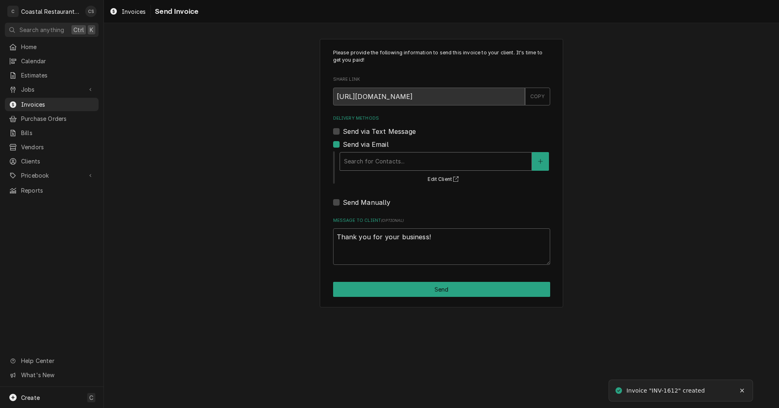
click at [377, 164] on div "Delivery Methods" at bounding box center [435, 161] width 183 height 15
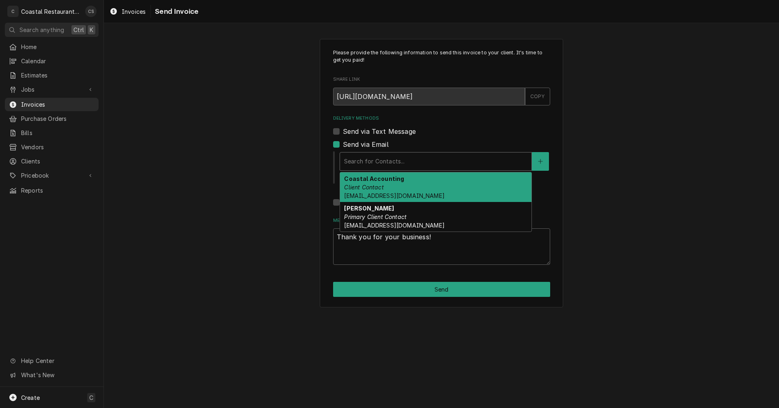
click at [372, 180] on strong "Coastal Accounting" at bounding box center [374, 178] width 60 height 7
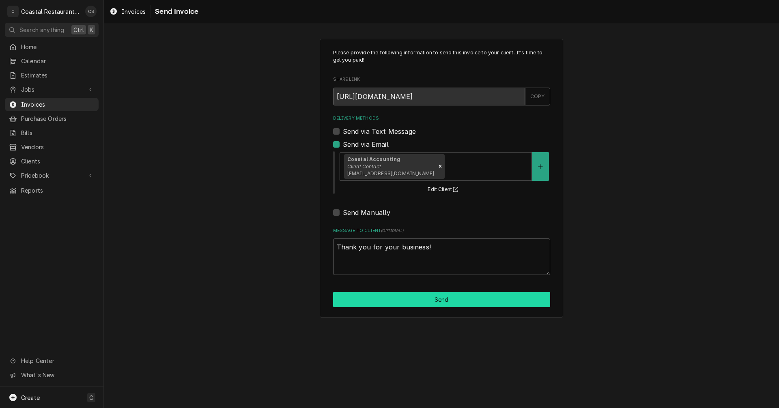
click at [439, 298] on button "Send" at bounding box center [441, 299] width 217 height 15
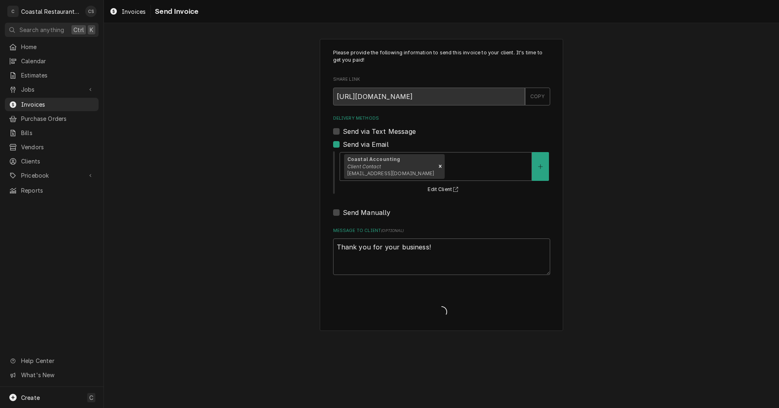
type textarea "x"
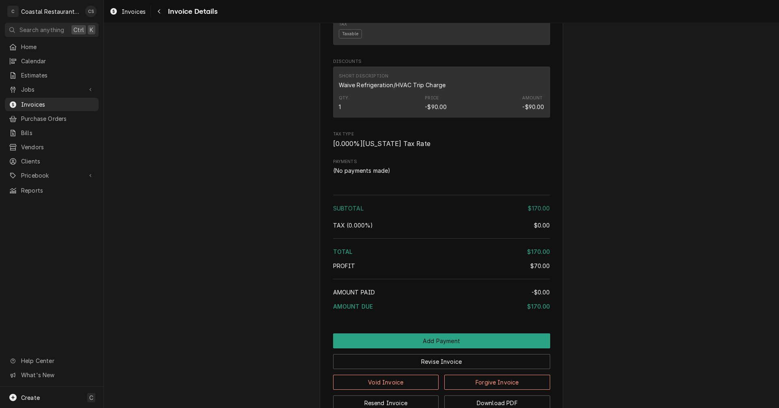
scroll to position [872, 0]
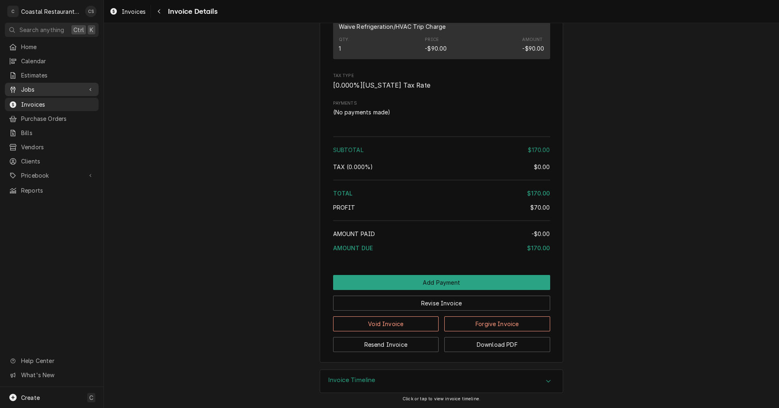
click at [45, 86] on span "Jobs" at bounding box center [51, 89] width 61 height 9
click at [38, 97] on link "Jobs" at bounding box center [52, 103] width 94 height 13
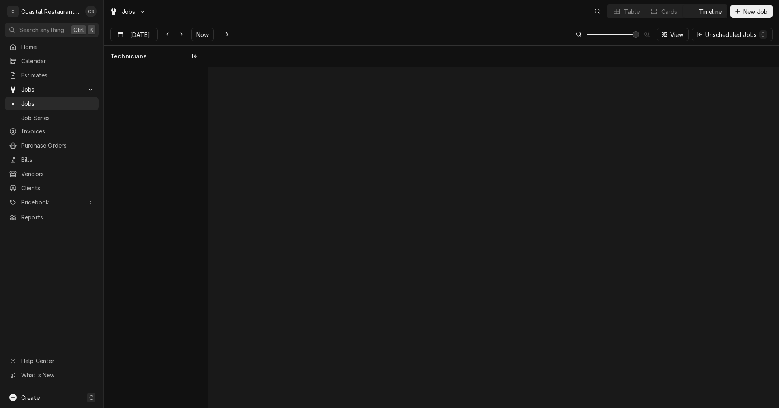
scroll to position [0, 11307]
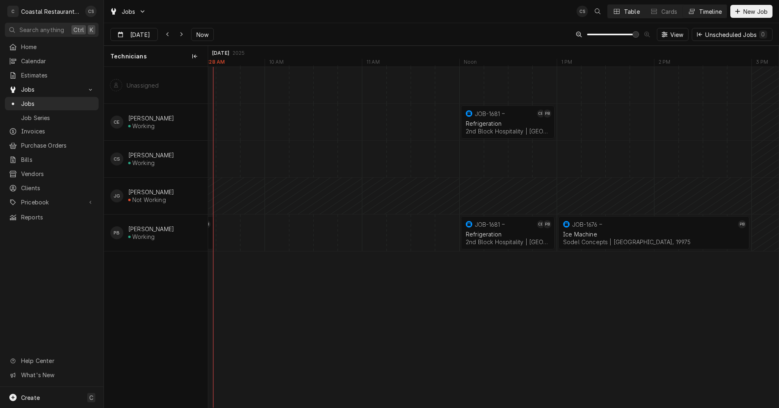
click at [629, 12] on div "Table" at bounding box center [632, 11] width 16 height 9
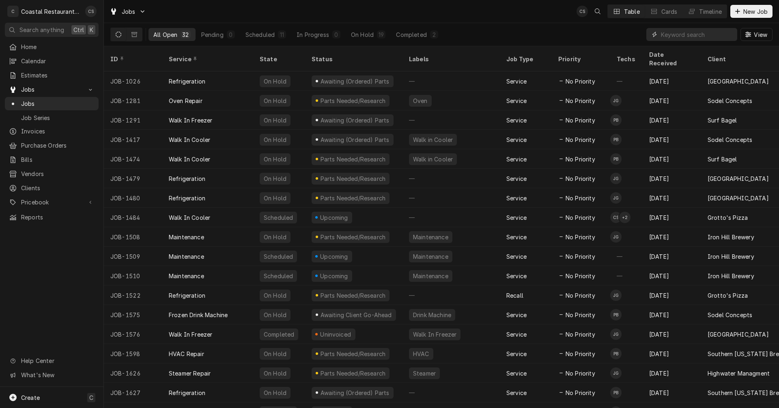
click at [688, 34] on input "Dynamic Content Wrapper" at bounding box center [697, 34] width 72 height 13
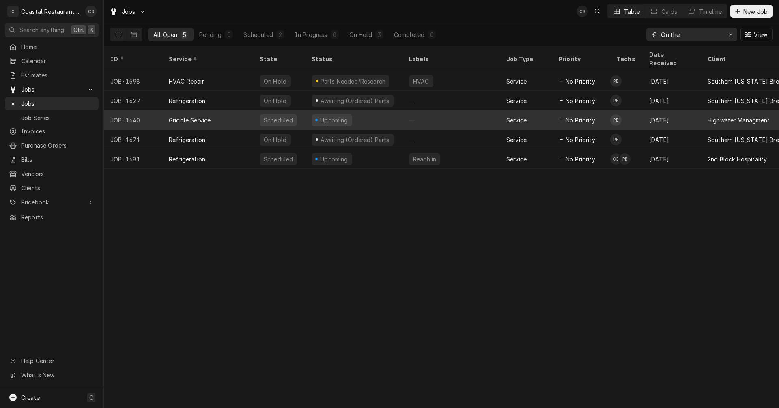
type input "On the"
click at [471, 110] on div "—" at bounding box center [450, 119] width 97 height 19
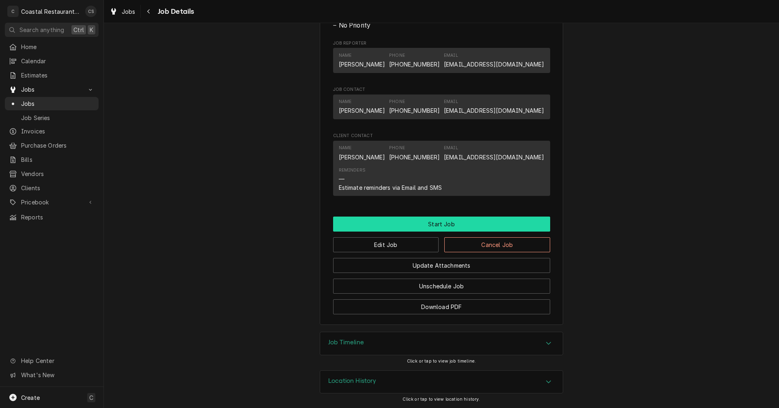
scroll to position [489, 0]
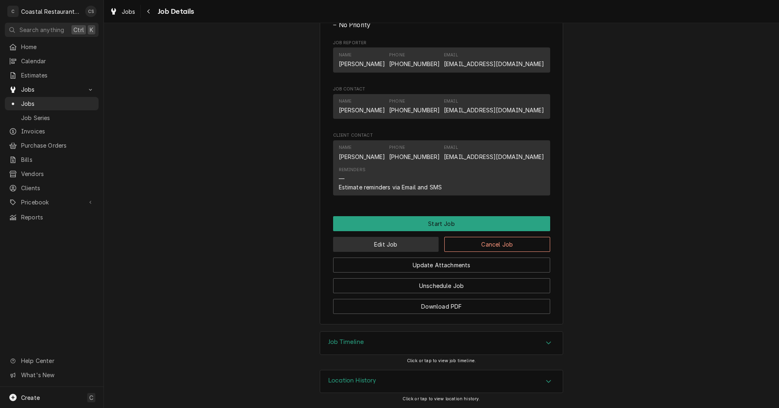
click at [403, 245] on button "Edit Job" at bounding box center [386, 244] width 106 height 15
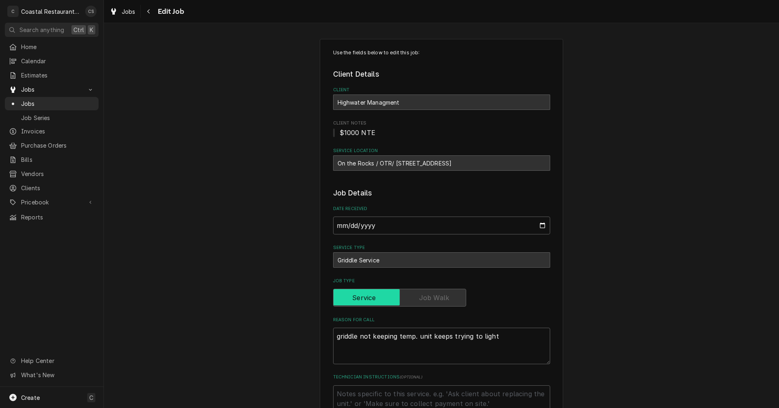
type textarea "x"
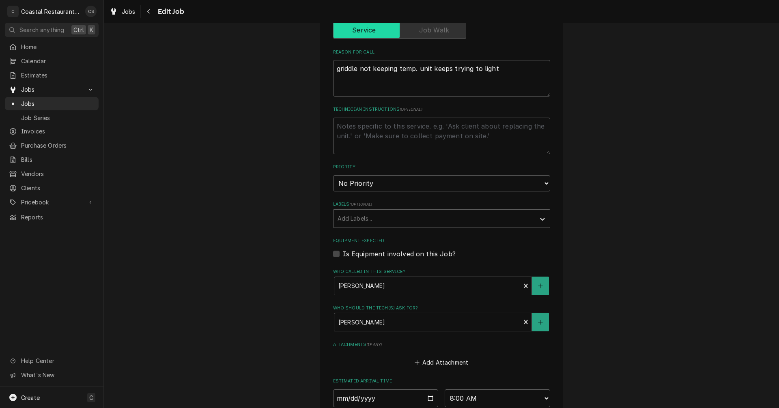
scroll to position [365, 0]
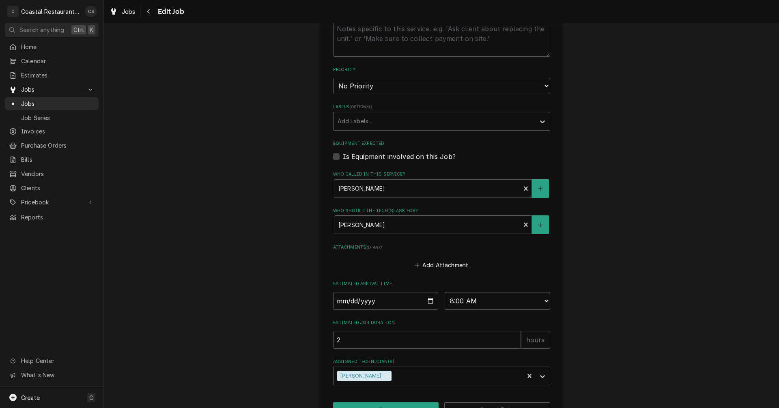
click at [463, 301] on select "AM / PM 6:00 AM 6:15 AM 6:30 AM 6:45 AM 7:00 AM 7:15 AM 7:30 AM 7:45 AM 8:00 AM…" at bounding box center [496, 301] width 105 height 18
select select "09:30:00"
click at [444, 292] on select "AM / PM 6:00 AM 6:15 AM 6:30 AM 6:45 AM 7:00 AM 7:15 AM 7:30 AM 7:45 AM 8:00 AM…" at bounding box center [496, 301] width 105 height 18
click at [422, 300] on input "[DATE]" at bounding box center [385, 301] width 105 height 18
click at [427, 300] on input "[DATE]" at bounding box center [385, 301] width 105 height 18
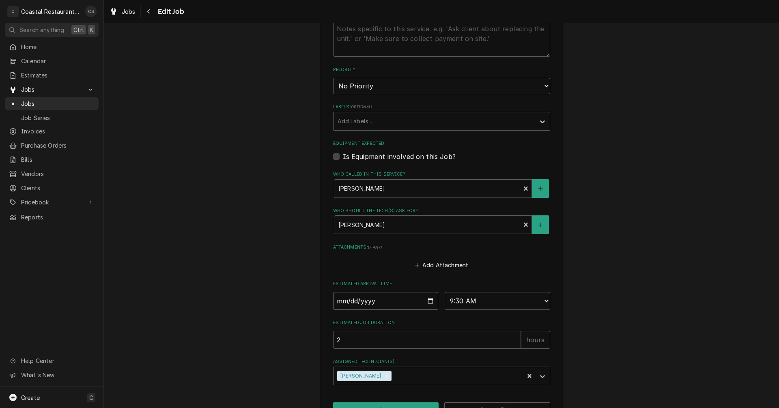
type textarea "x"
type input "[DATE]"
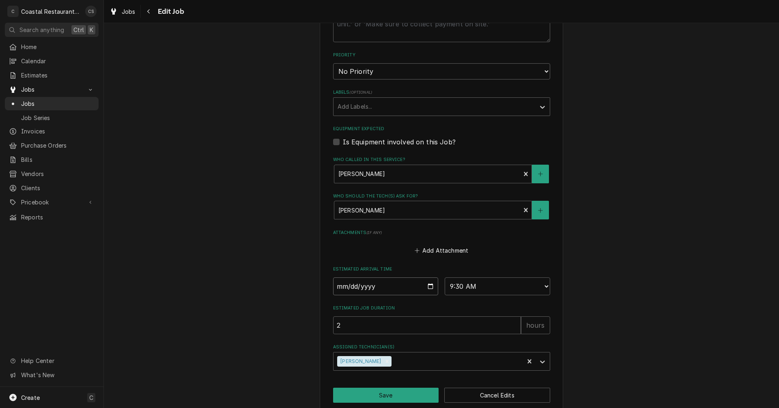
scroll to position [392, 0]
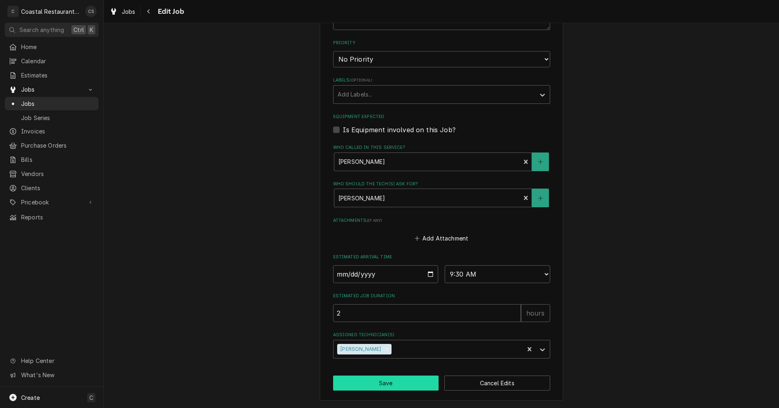
click at [384, 382] on button "Save" at bounding box center [386, 383] width 106 height 15
type textarea "x"
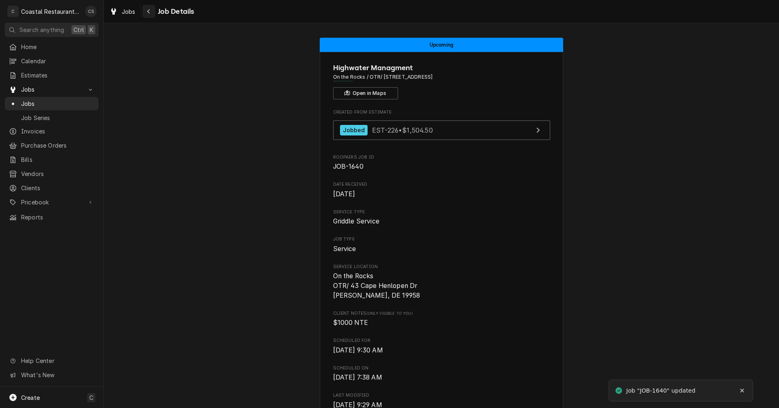
click at [150, 11] on div "Navigate back" at bounding box center [149, 11] width 8 height 8
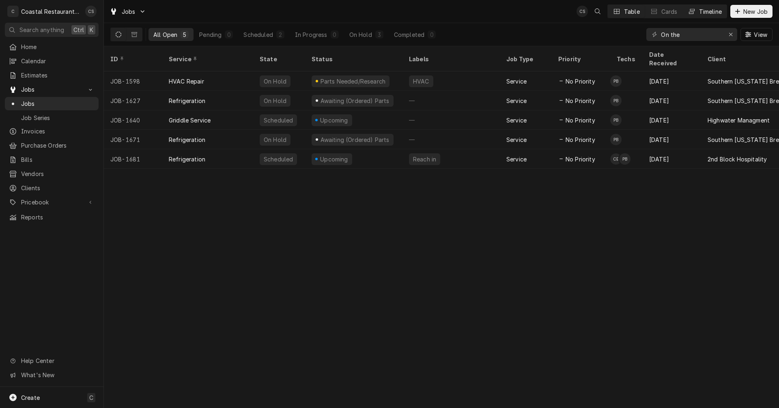
click at [703, 12] on div "Timeline" at bounding box center [710, 11] width 23 height 9
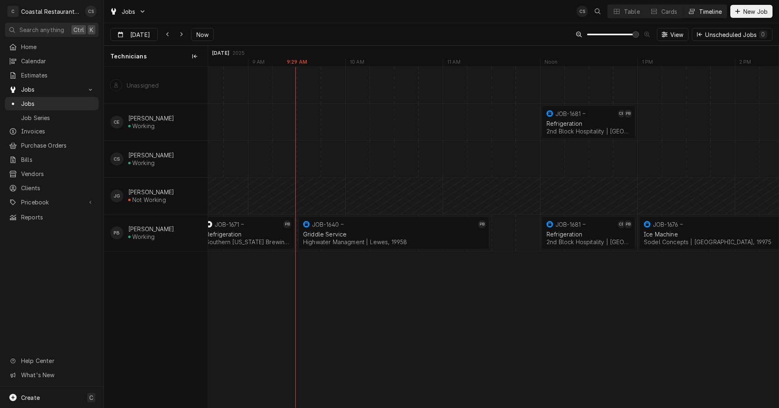
scroll to position [0, 11193]
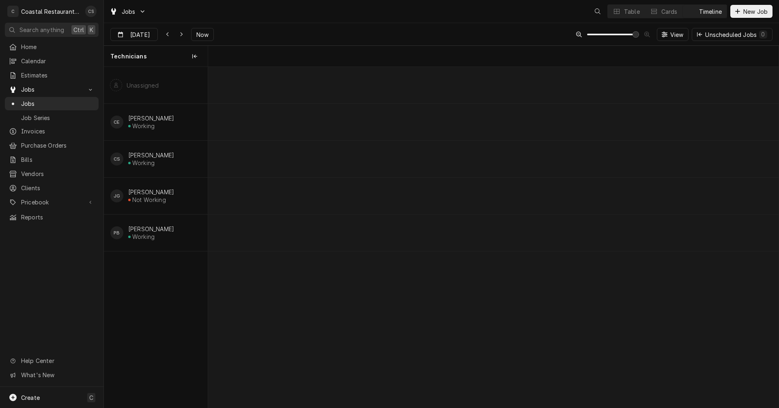
scroll to position [0, 11290]
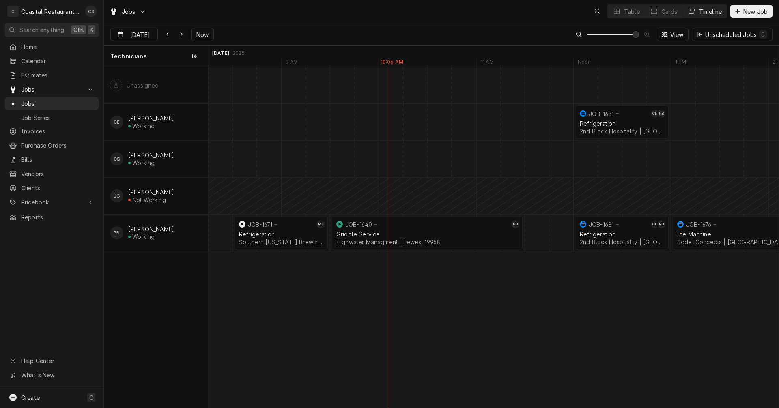
scroll to position [0, 11290]
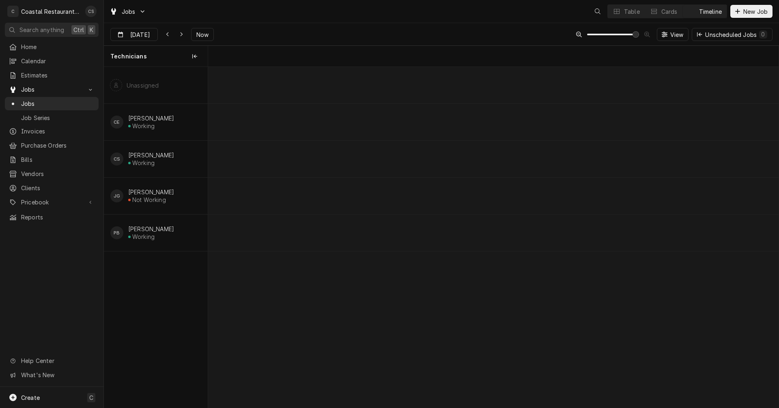
scroll to position [0, 11315]
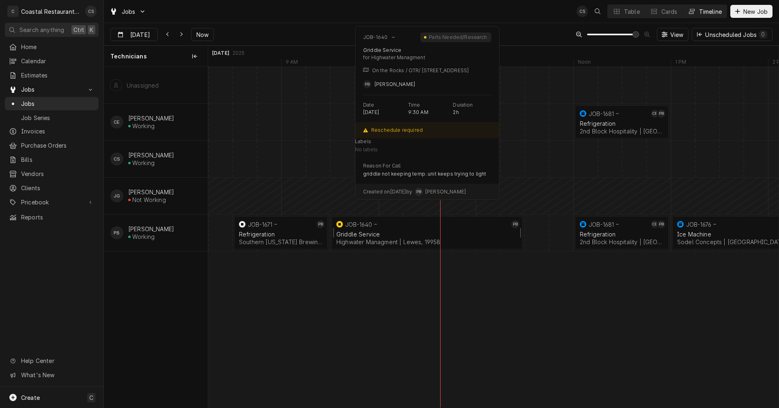
click at [373, 228] on div "JOB-1640" at bounding box center [422, 224] width 174 height 10
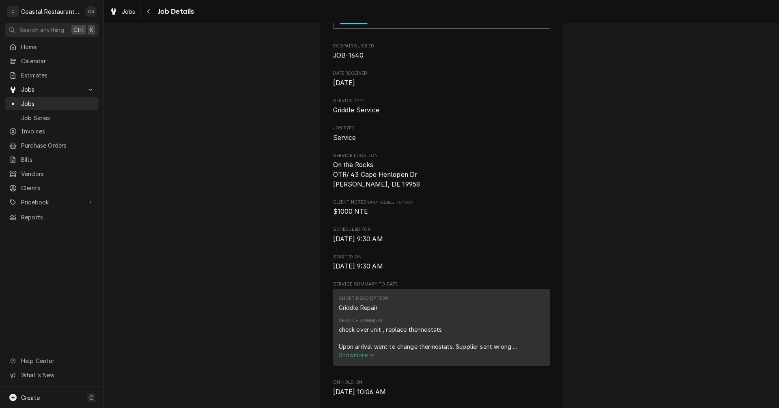
scroll to position [243, 0]
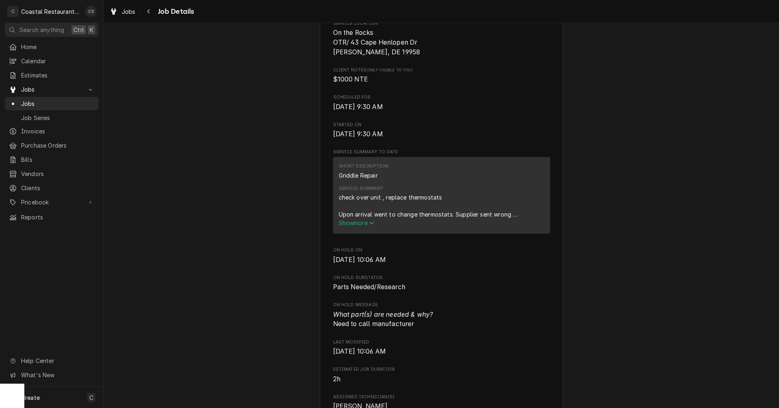
click at [363, 222] on span "Show more" at bounding box center [357, 222] width 36 height 7
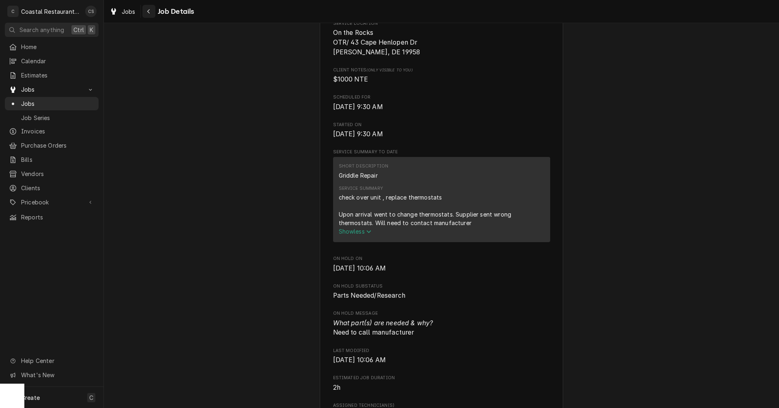
click at [149, 11] on icon "Navigate back" at bounding box center [149, 12] width 4 height 6
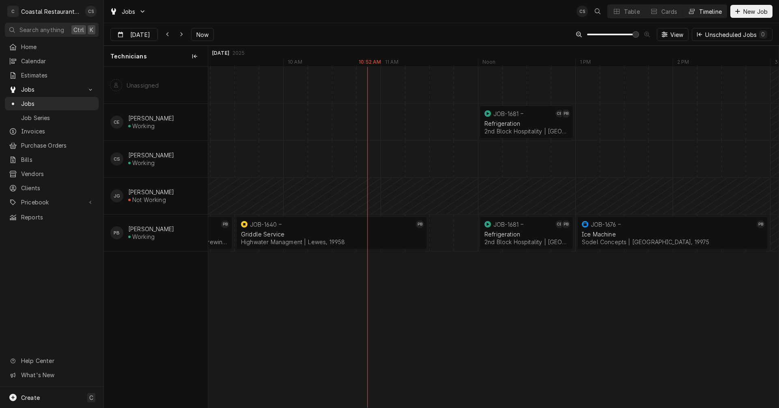
scroll to position [0, 11386]
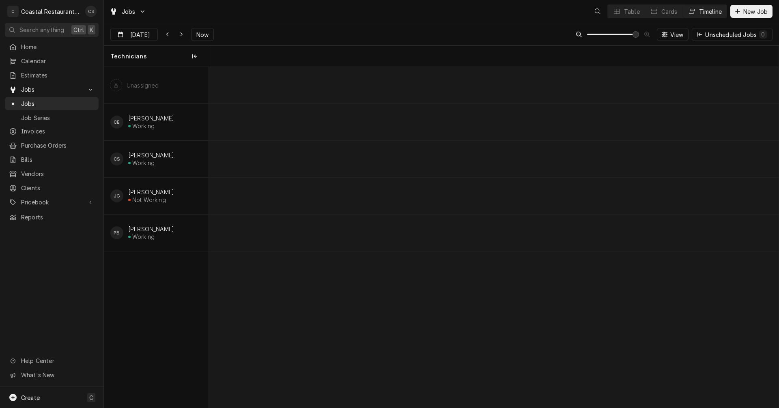
scroll to position [0, 11313]
